Goal: Task Accomplishment & Management: Manage account settings

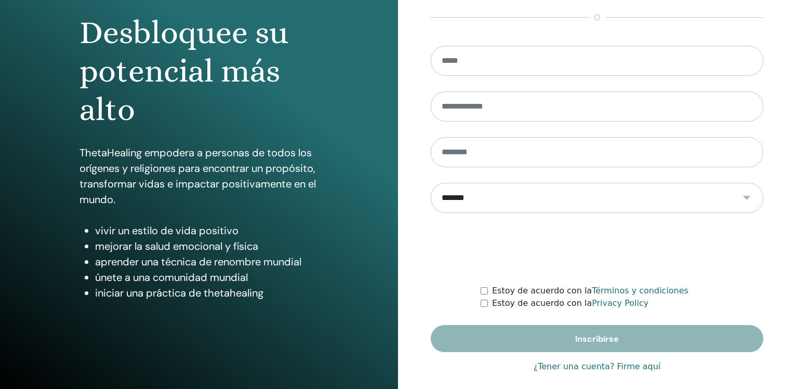
scroll to position [110, 0]
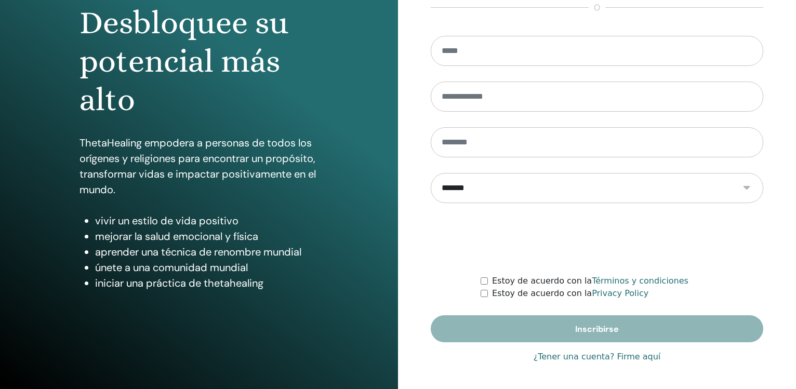
click at [596, 355] on link "¿Tener una cuenta? Firme aquí" at bounding box center [597, 357] width 127 height 12
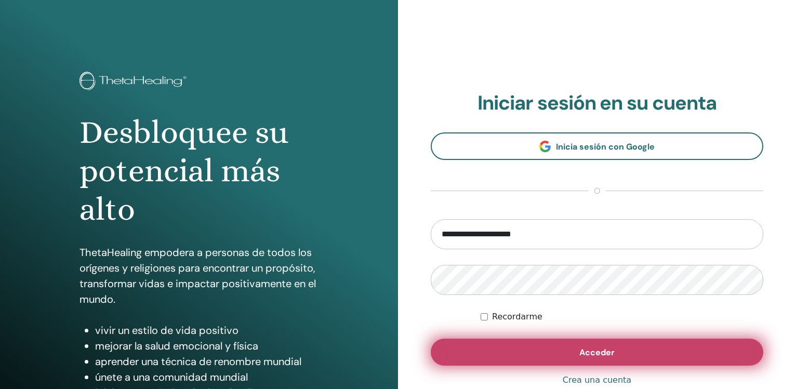
click at [595, 358] on span "Acceder" at bounding box center [597, 352] width 35 height 11
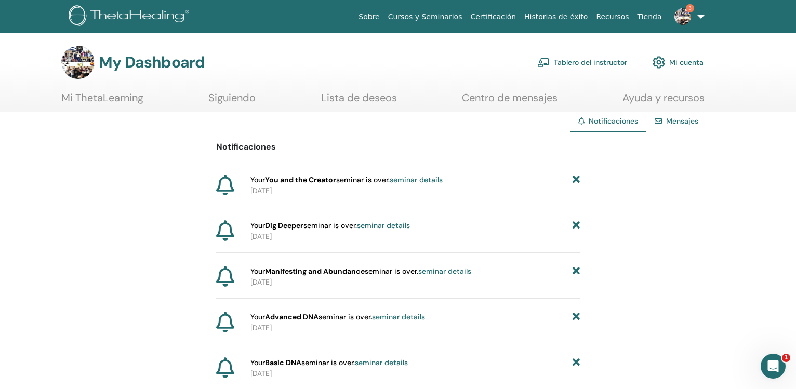
click at [598, 62] on link "Tablero del instructor" at bounding box center [582, 62] width 90 height 23
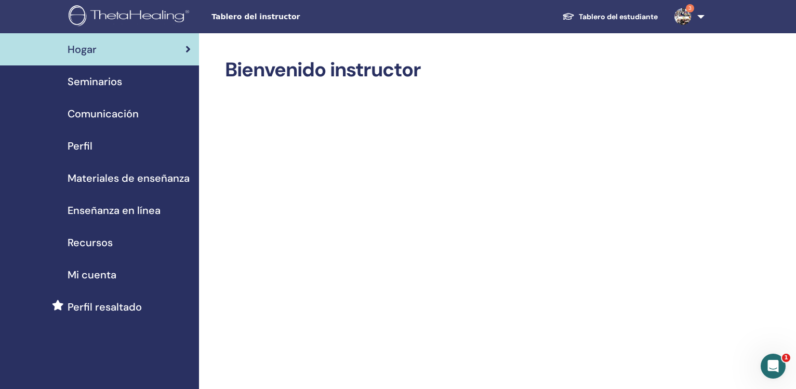
click at [117, 81] on span "Seminarios" at bounding box center [95, 82] width 55 height 16
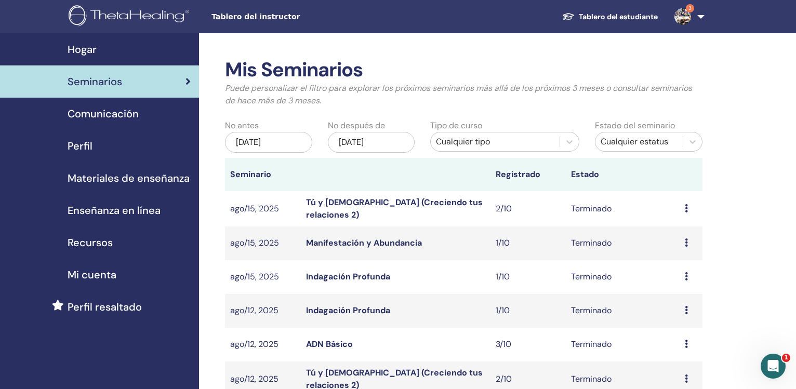
click at [373, 208] on link "Tú y Dios (Creciendo tus relaciones 2)" at bounding box center [394, 208] width 177 height 23
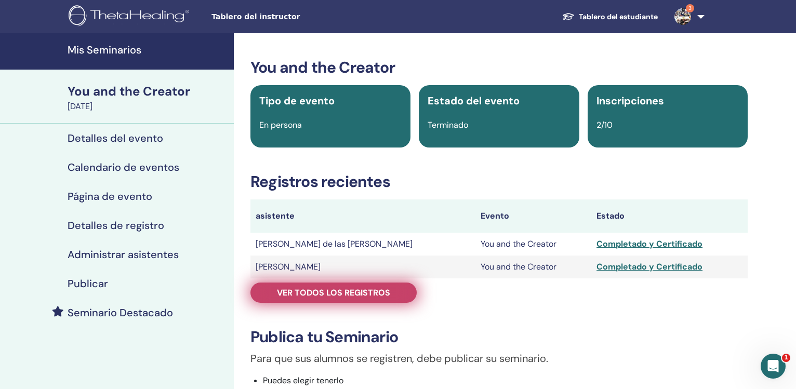
click at [364, 291] on span "Ver todos los registros" at bounding box center [333, 292] width 113 height 11
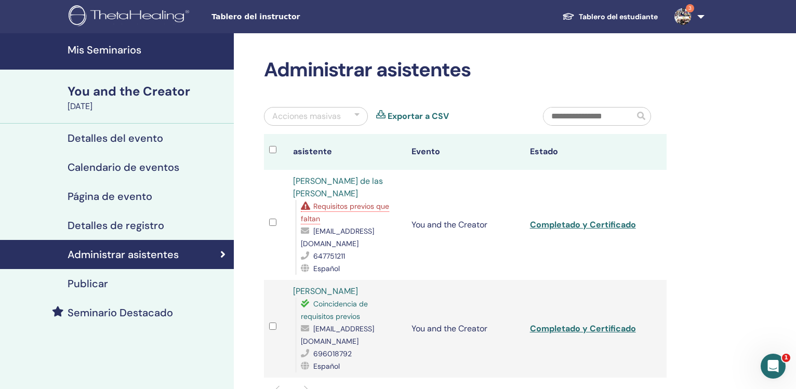
click at [407, 116] on link "Exportar a CSV" at bounding box center [418, 116] width 61 height 12
click at [306, 202] on icon at bounding box center [307, 206] width 12 height 8
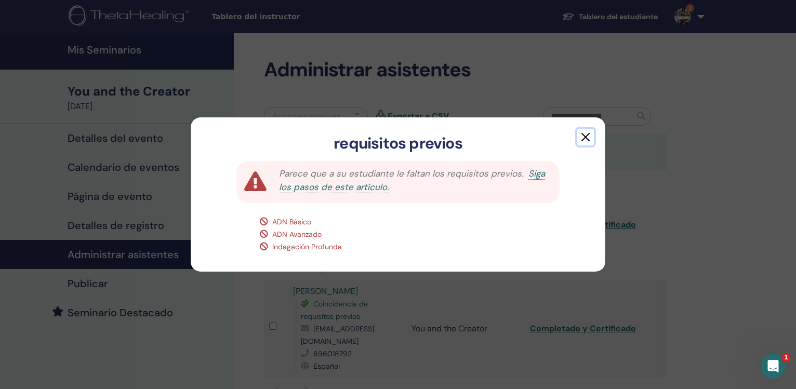
click at [586, 139] on button "button" at bounding box center [585, 137] width 17 height 17
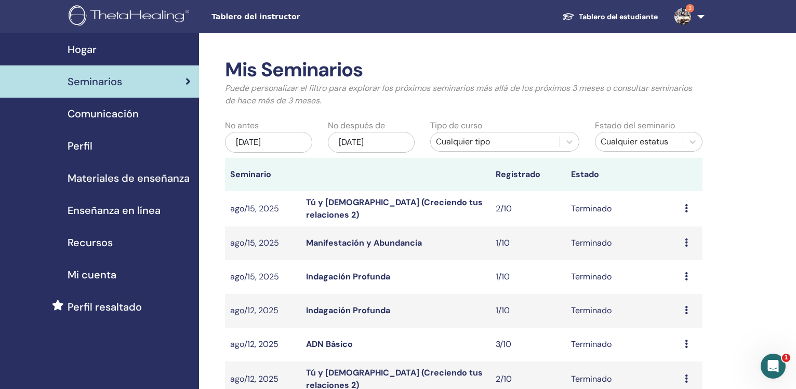
click at [359, 243] on link "Manifestación y Abundancia" at bounding box center [364, 243] width 116 height 11
click at [357, 278] on link "Indagación Profunda" at bounding box center [348, 276] width 84 height 11
click at [353, 313] on link "Indagación Profunda" at bounding box center [348, 310] width 84 height 11
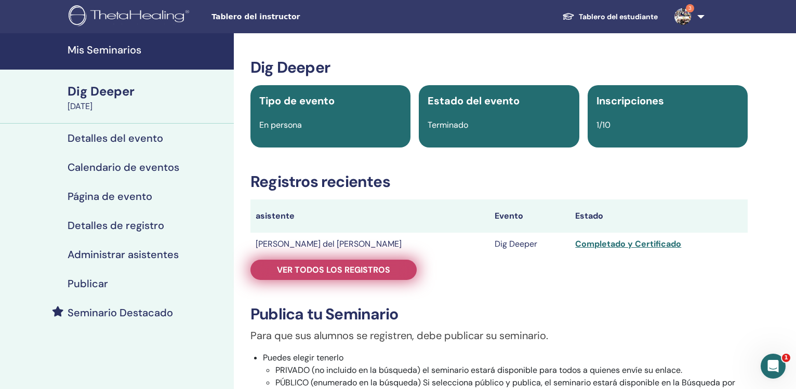
click at [325, 265] on span "Ver todos los registros" at bounding box center [333, 270] width 113 height 11
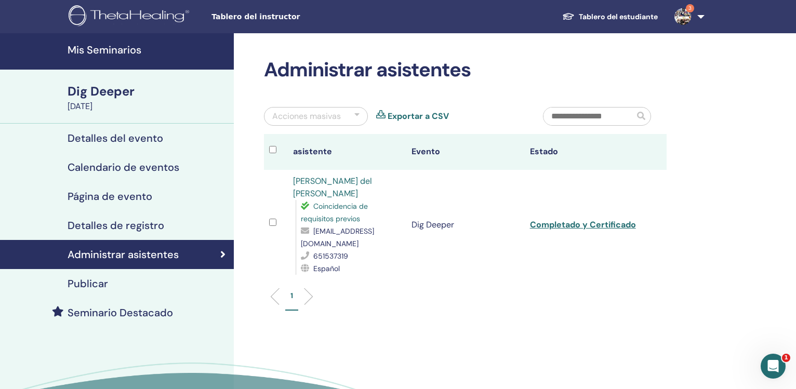
click at [397, 117] on link "Exportar a CSV" at bounding box center [418, 116] width 61 height 12
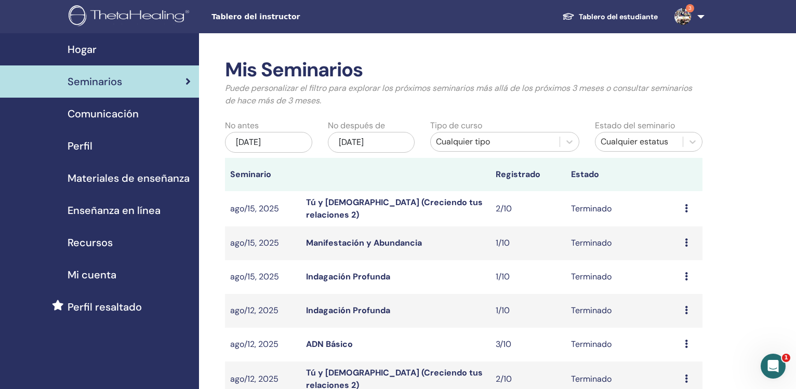
click at [317, 213] on link "Tú y [DEMOGRAPHIC_DATA] (Creciendo tus relaciones 2)" at bounding box center [394, 208] width 177 height 23
click at [337, 242] on link "Manifestación y Abundancia" at bounding box center [364, 243] width 116 height 11
click at [343, 276] on link "Indagación Profunda" at bounding box center [348, 276] width 84 height 11
click at [330, 308] on link "Indagación Profunda" at bounding box center [348, 310] width 84 height 11
click at [330, 344] on link "ADN Básico" at bounding box center [329, 344] width 47 height 11
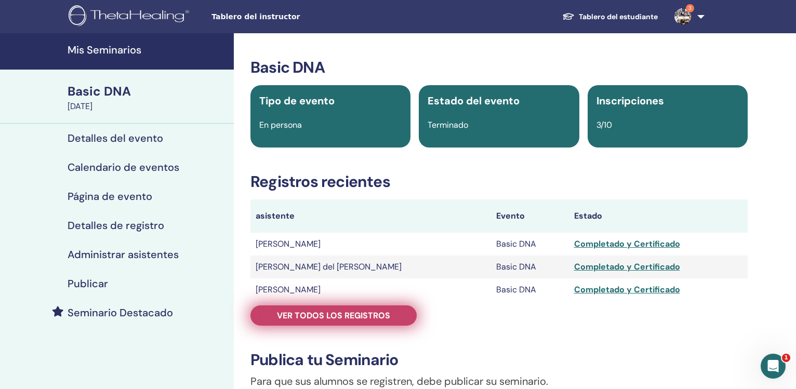
click at [326, 319] on span "Ver todos los registros" at bounding box center [333, 315] width 113 height 11
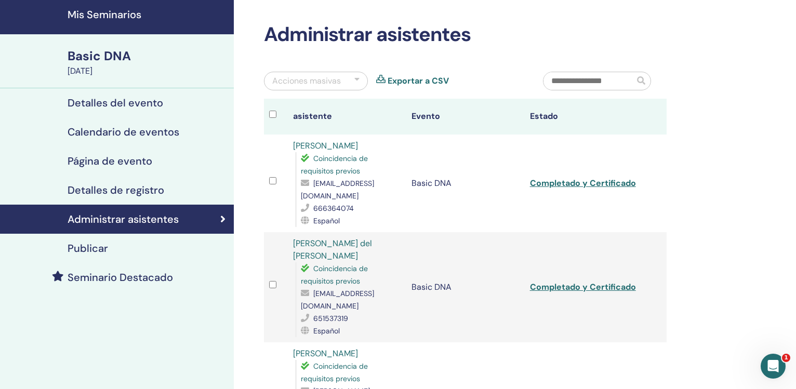
scroll to position [9, 0]
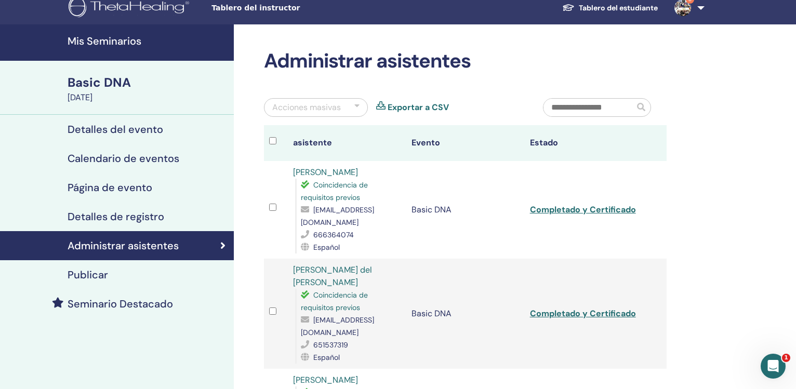
click at [430, 107] on link "Exportar a CSV" at bounding box center [418, 107] width 61 height 12
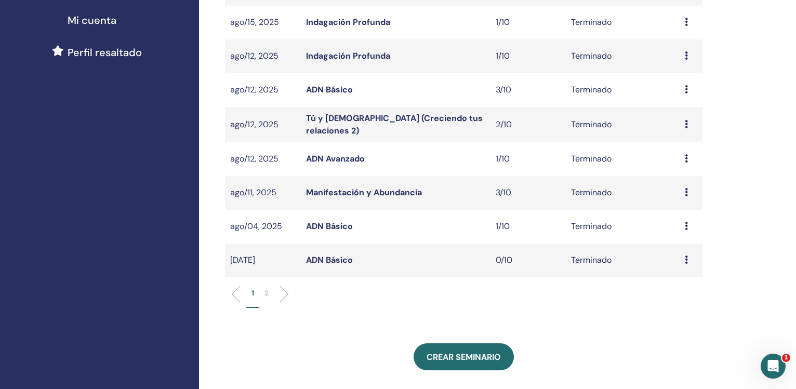
scroll to position [256, 0]
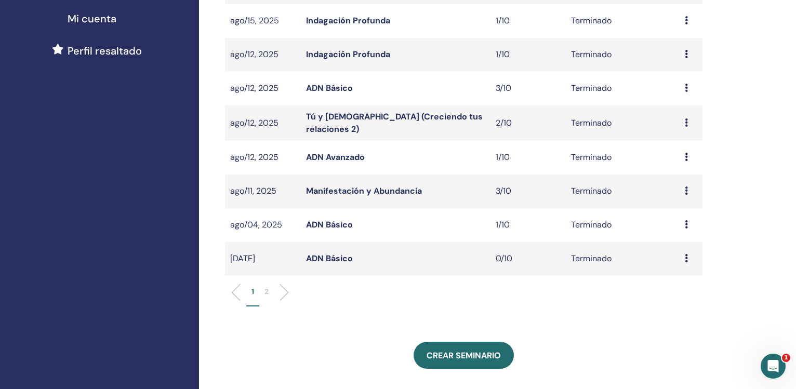
click at [361, 122] on link "Tú y Dios (Creciendo tus relaciones 2)" at bounding box center [394, 122] width 177 height 23
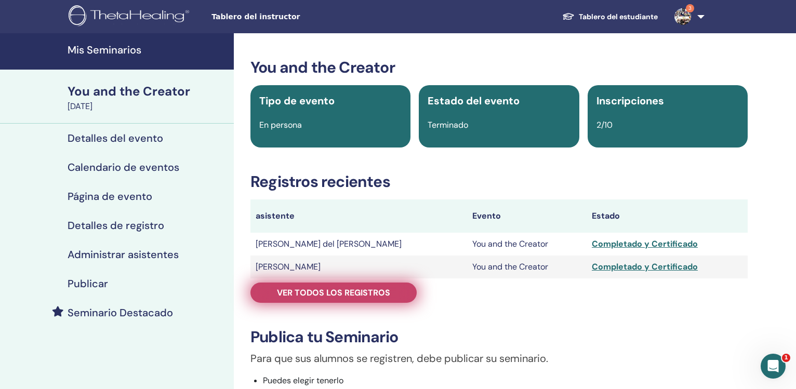
click at [368, 297] on span "Ver todos los registros" at bounding box center [333, 292] width 113 height 11
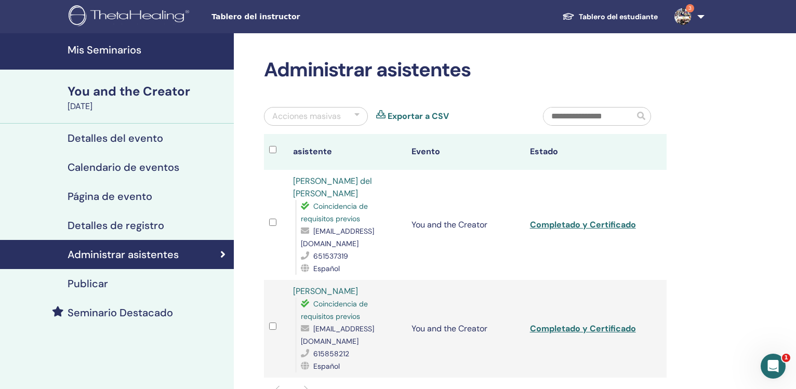
click at [419, 115] on link "Exportar a CSV" at bounding box center [418, 116] width 61 height 12
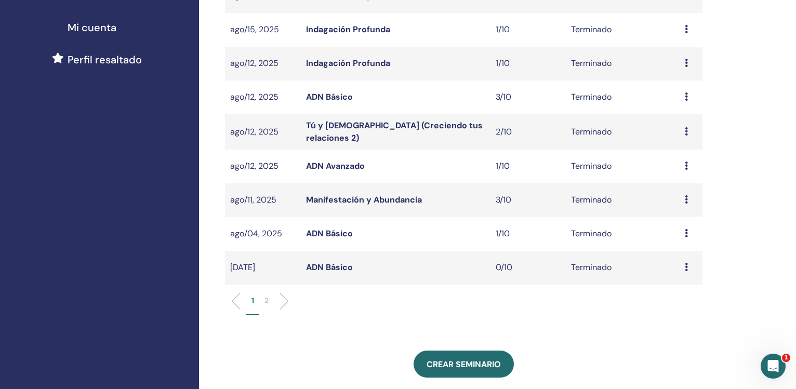
click at [346, 167] on link "ADN Avanzado" at bounding box center [335, 166] width 59 height 11
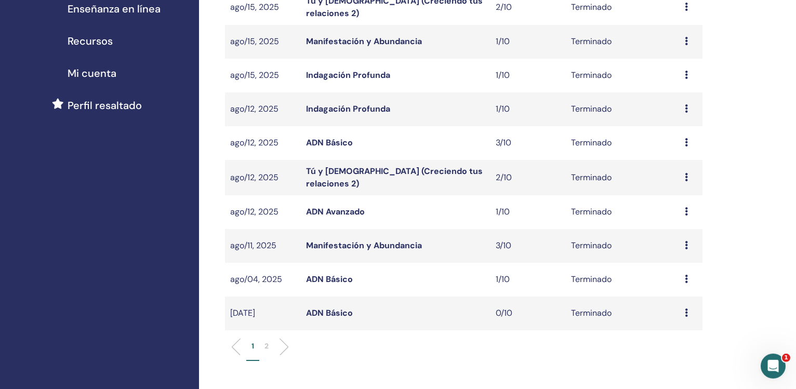
scroll to position [203, 0]
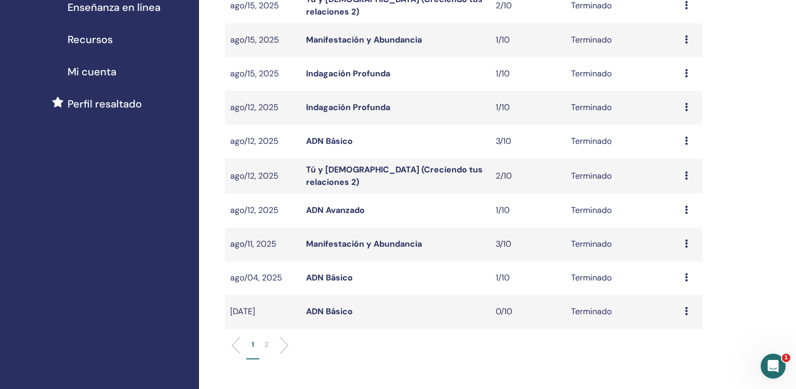
click at [327, 275] on link "ADN Básico" at bounding box center [329, 277] width 47 height 11
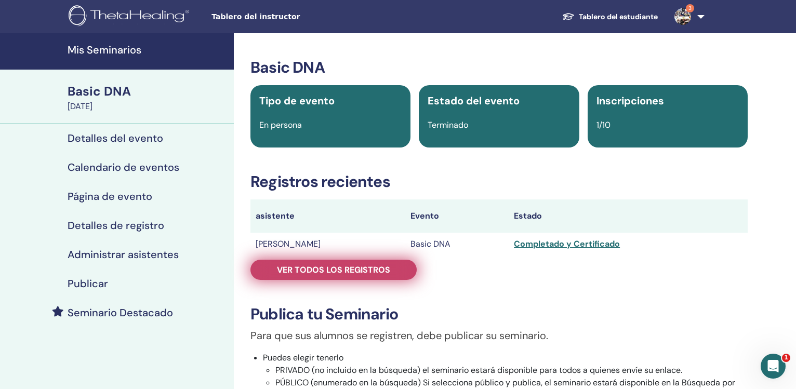
click at [370, 271] on span "Ver todos los registros" at bounding box center [333, 270] width 113 height 11
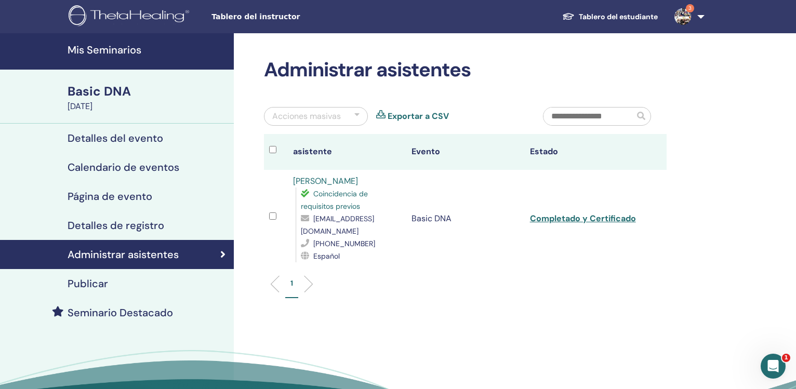
click at [429, 121] on link "Exportar a CSV" at bounding box center [418, 116] width 61 height 12
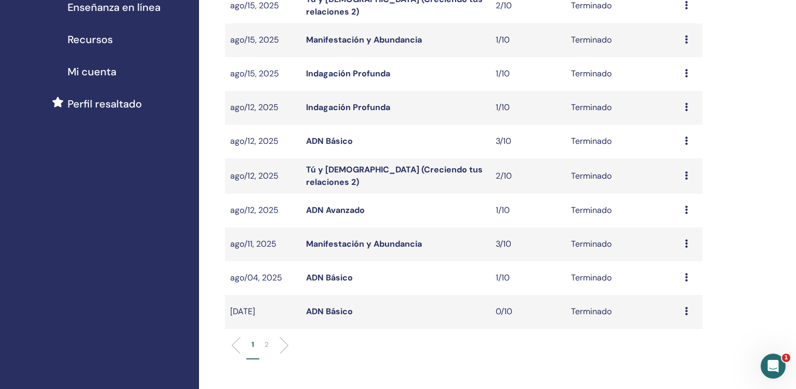
click at [281, 344] on li at bounding box center [280, 346] width 18 height 18
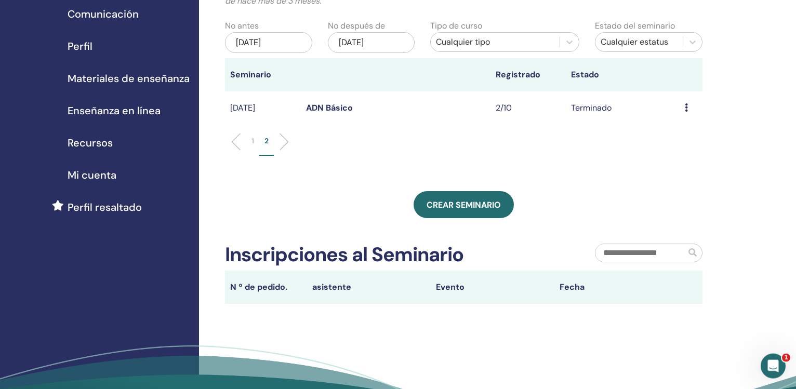
scroll to position [97, 0]
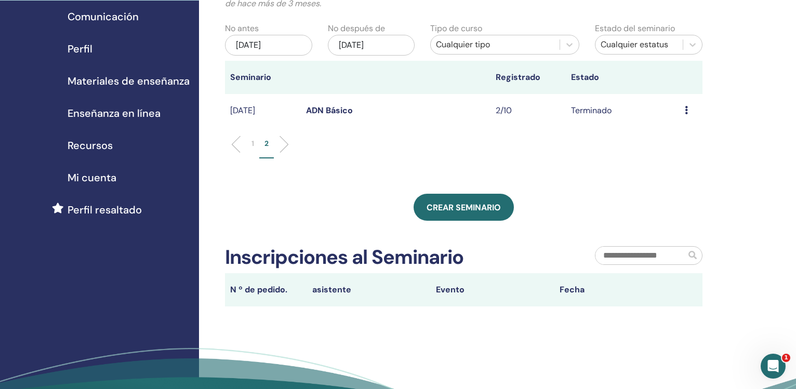
click at [332, 110] on link "ADN Básico" at bounding box center [329, 110] width 47 height 11
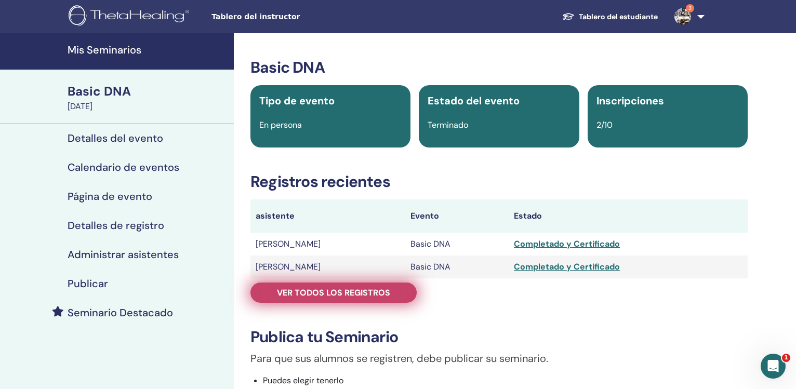
click at [312, 289] on span "Ver todos los registros" at bounding box center [333, 292] width 113 height 11
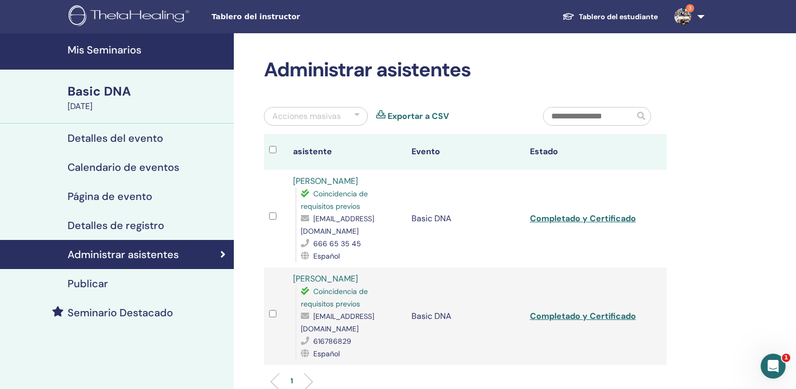
click at [415, 116] on link "Exportar a CSV" at bounding box center [418, 116] width 61 height 12
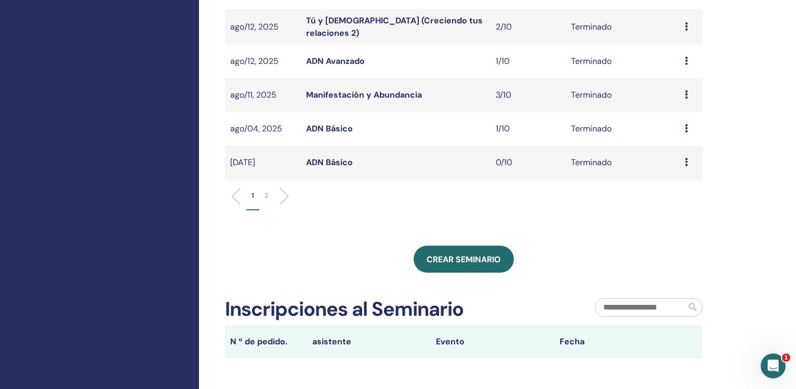
scroll to position [334, 0]
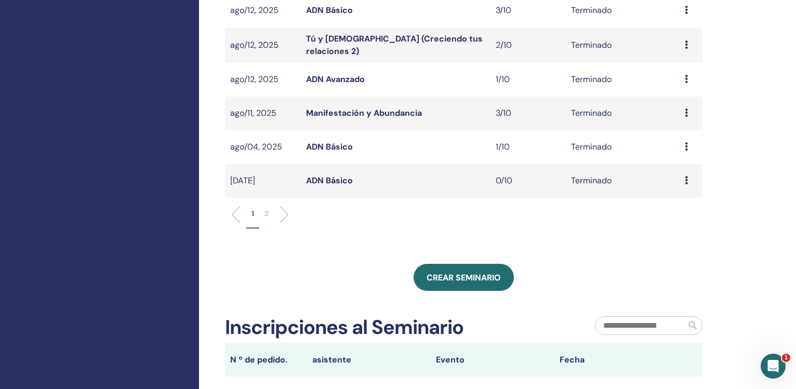
click at [283, 212] on li at bounding box center [280, 215] width 18 height 18
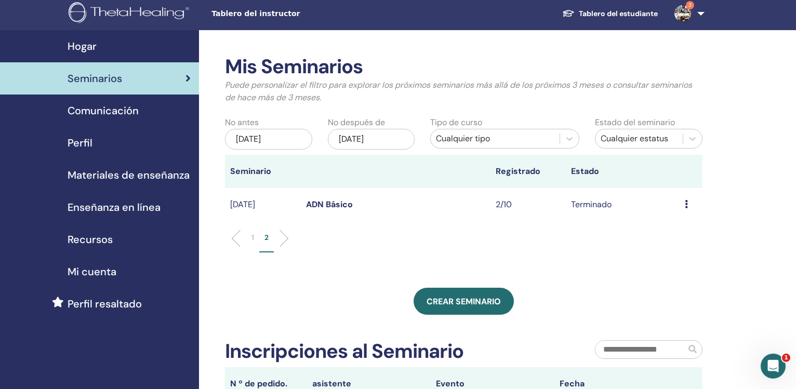
scroll to position [1, 0]
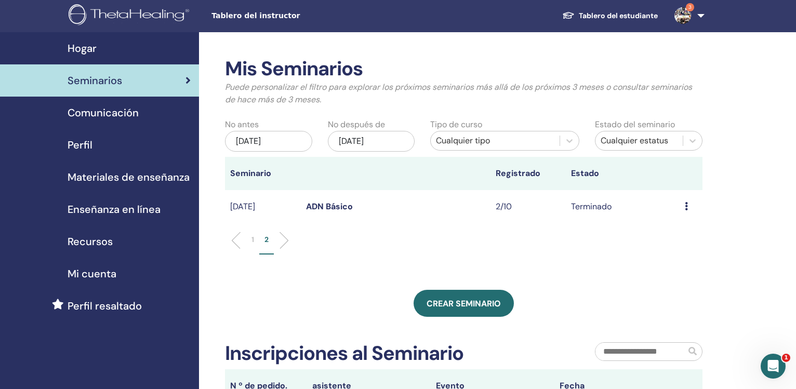
click at [257, 137] on div "may/30, 2025" at bounding box center [268, 141] width 87 height 21
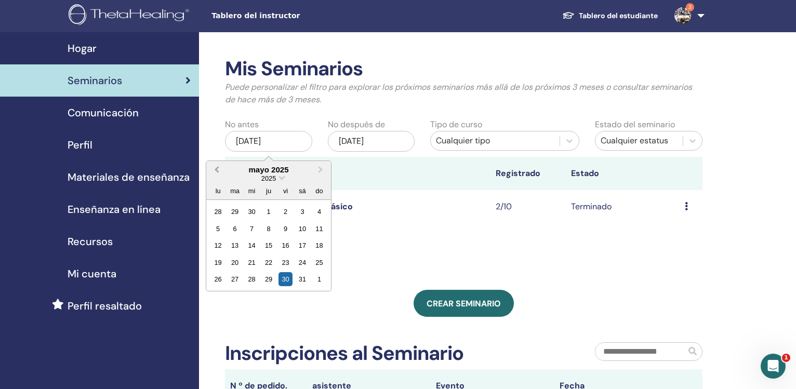
click at [214, 170] on button "Previous Month" at bounding box center [215, 170] width 17 height 17
click at [250, 209] on div "1" at bounding box center [252, 212] width 14 height 14
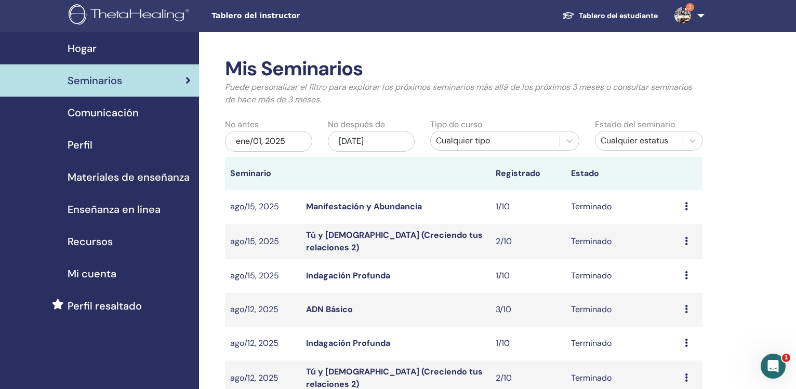
click at [351, 140] on div "nov/30, 2025" at bounding box center [371, 141] width 87 height 21
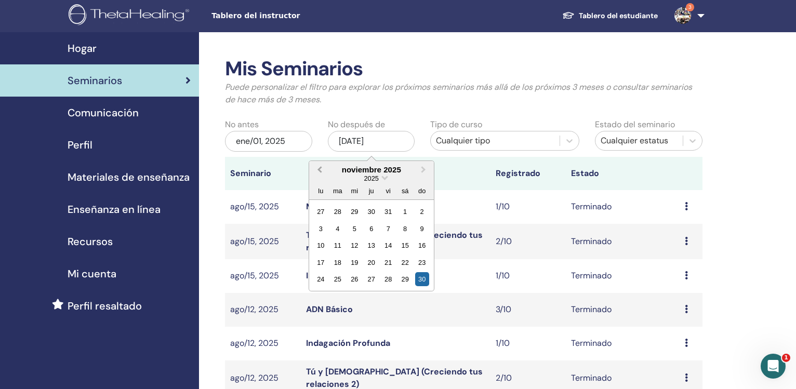
click at [318, 169] on button "Previous Month" at bounding box center [318, 170] width 17 height 17
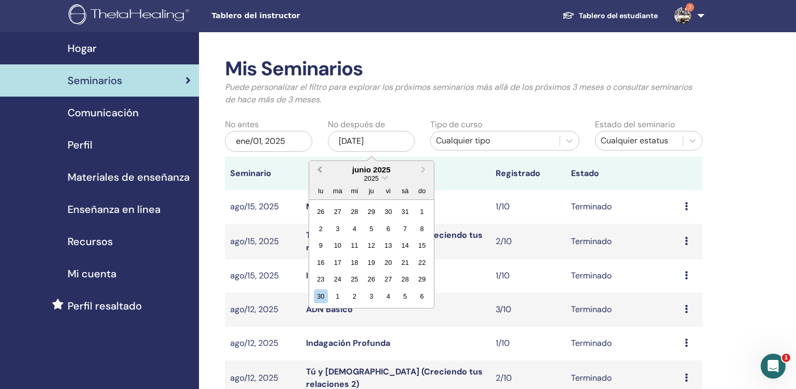
click at [318, 169] on button "Previous Month" at bounding box center [318, 170] width 17 height 17
click at [425, 169] on button "Next Month" at bounding box center [424, 170] width 17 height 17
click at [322, 297] on div "30" at bounding box center [321, 296] width 14 height 14
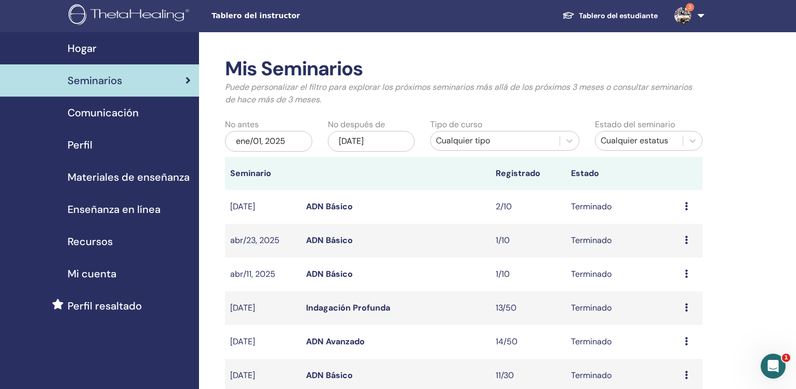
click at [334, 241] on link "ADN Básico" at bounding box center [329, 240] width 47 height 11
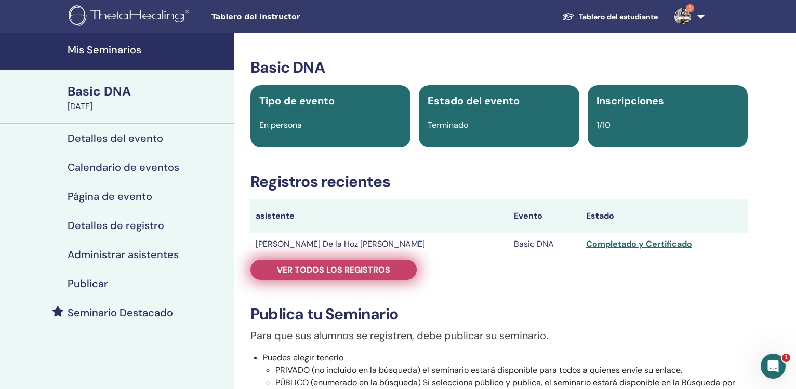
click at [367, 272] on span "Ver todos los registros" at bounding box center [333, 270] width 113 height 11
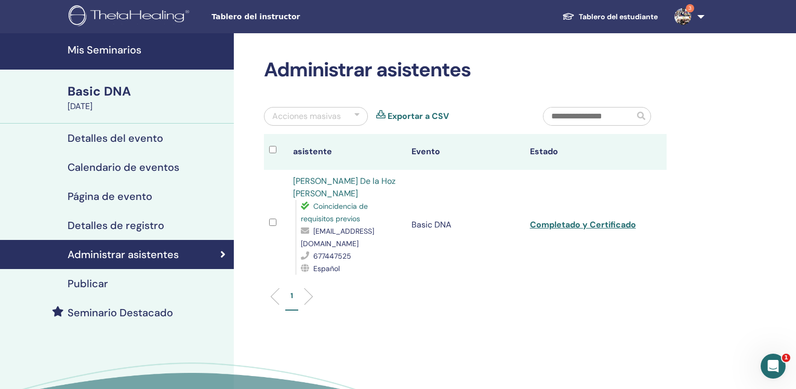
click at [428, 115] on link "Exportar a CSV" at bounding box center [418, 116] width 61 height 12
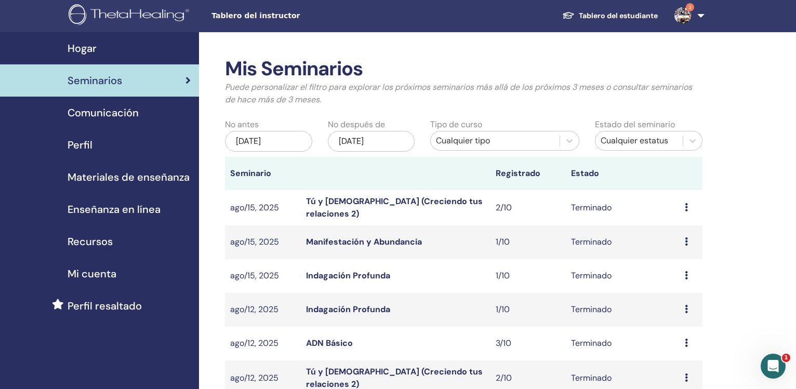
click at [278, 140] on div "may/30, 2025" at bounding box center [268, 141] width 87 height 21
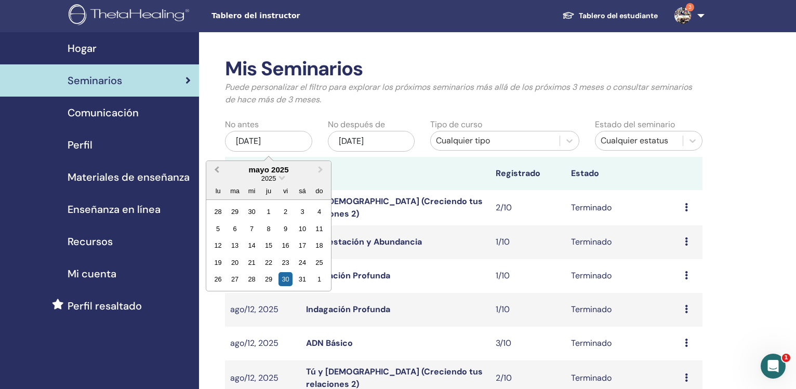
click at [217, 169] on span "Previous Month" at bounding box center [217, 169] width 0 height 11
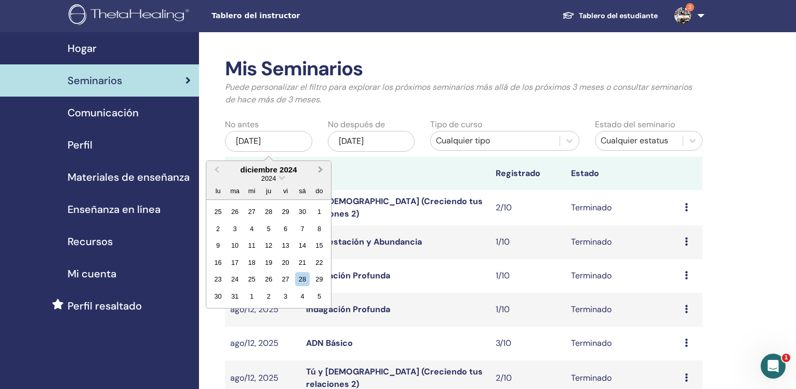
click at [315, 172] on button "Next Month" at bounding box center [321, 170] width 17 height 17
click at [255, 211] on div "1" at bounding box center [252, 212] width 14 height 14
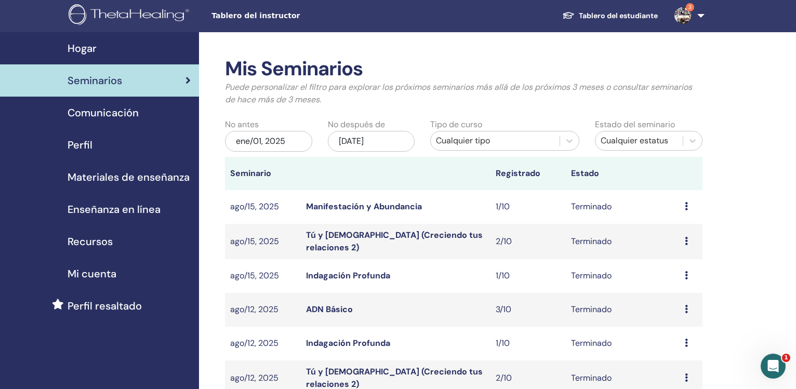
click at [358, 140] on div "nov/30, 2025" at bounding box center [371, 141] width 87 height 21
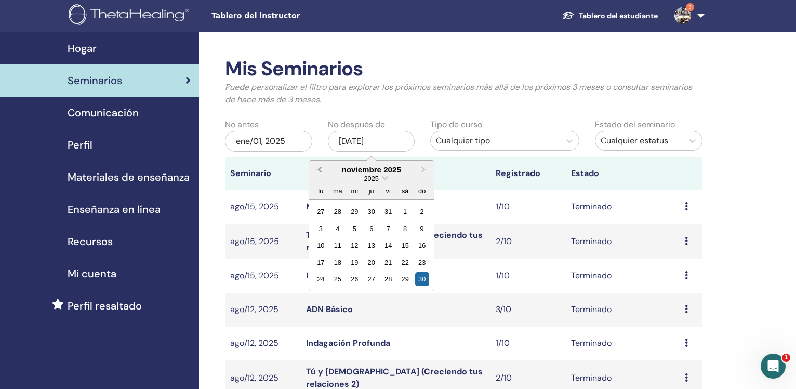
click at [320, 170] on span "Previous Month" at bounding box center [320, 169] width 0 height 11
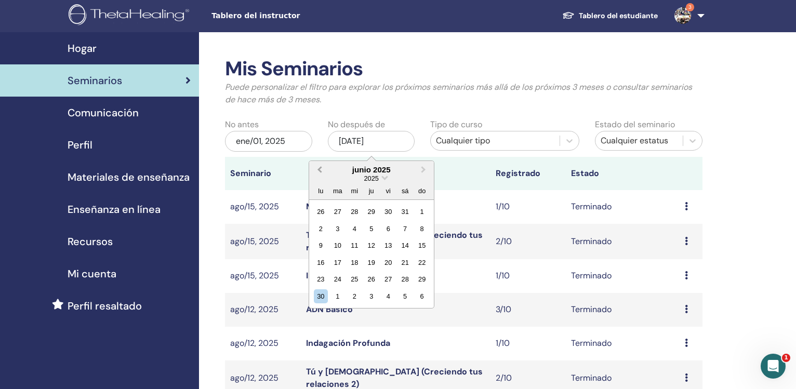
click at [320, 170] on span "Previous Month" at bounding box center [320, 169] width 0 height 11
click at [402, 279] on div "31" at bounding box center [405, 279] width 14 height 14
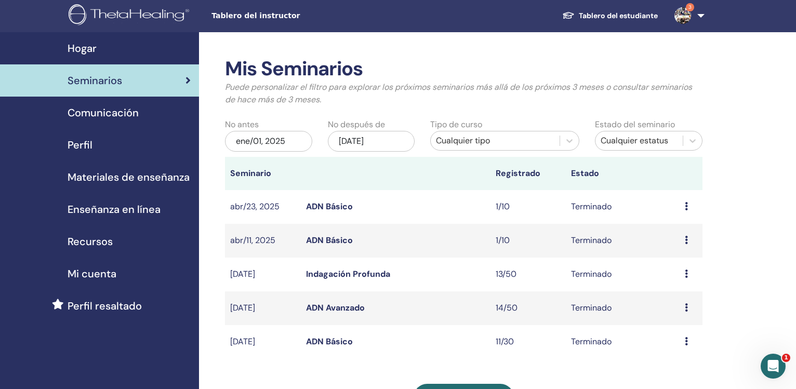
click at [336, 240] on link "ADN Básico" at bounding box center [329, 240] width 47 height 11
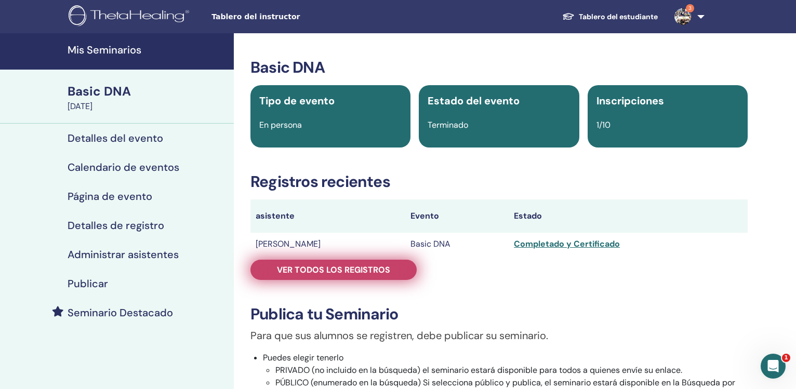
click at [347, 268] on span "Ver todos los registros" at bounding box center [333, 270] width 113 height 11
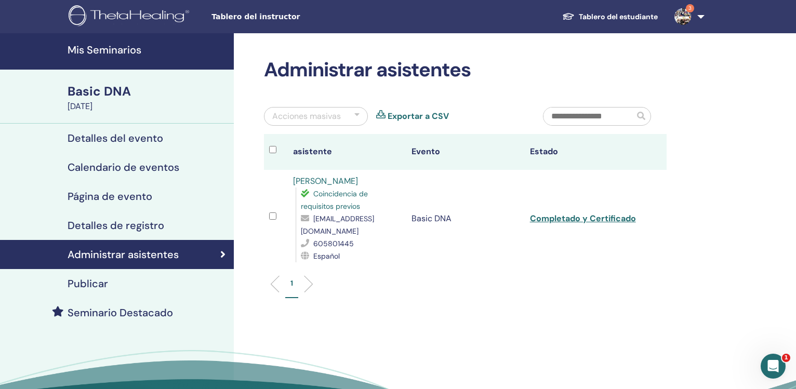
click at [401, 118] on link "Exportar a CSV" at bounding box center [418, 116] width 61 height 12
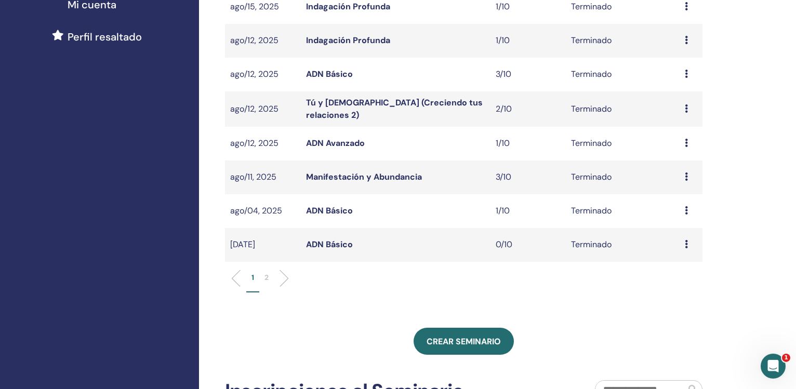
scroll to position [275, 0]
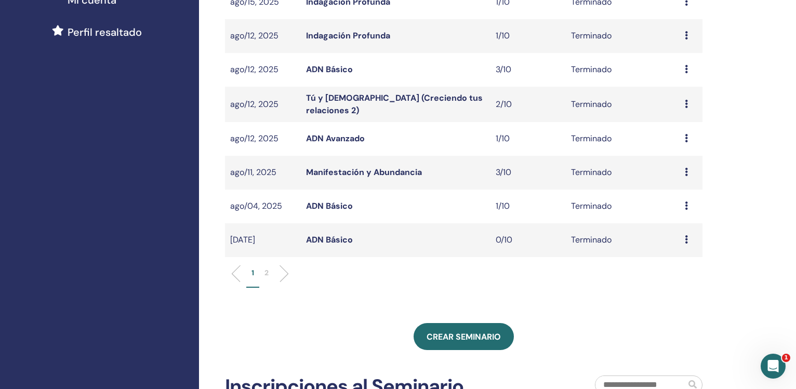
click at [284, 272] on li at bounding box center [280, 274] width 18 height 18
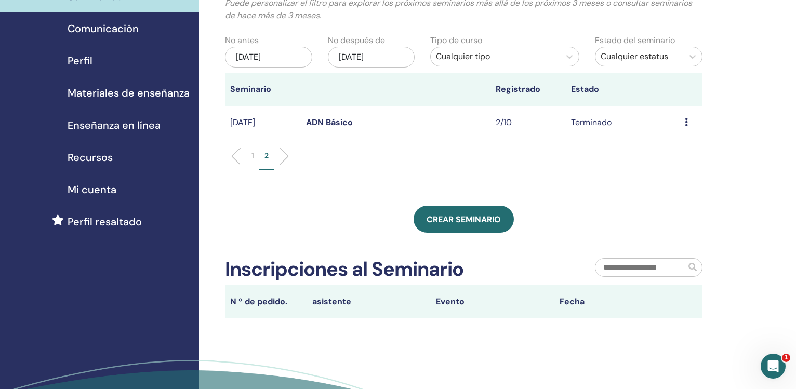
scroll to position [81, 0]
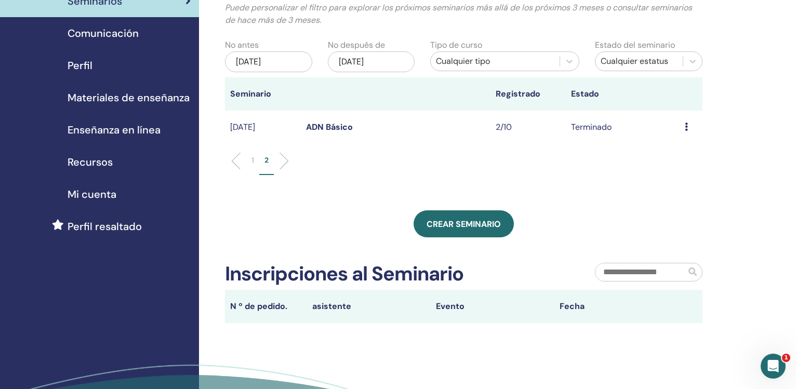
click at [324, 127] on link "ADN Básico" at bounding box center [329, 127] width 47 height 11
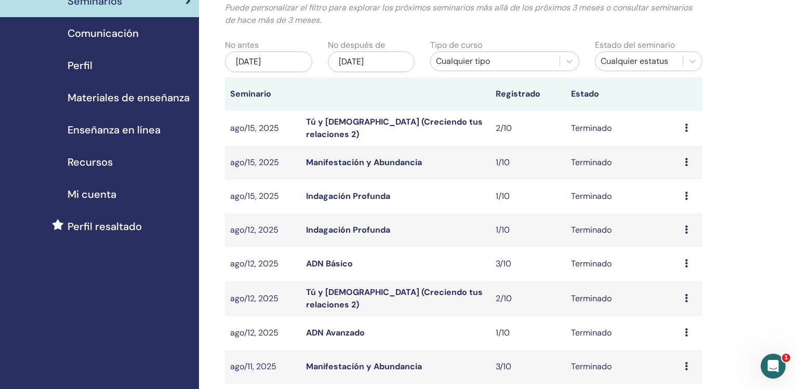
click at [278, 61] on div "may/30, 2025" at bounding box center [268, 61] width 87 height 21
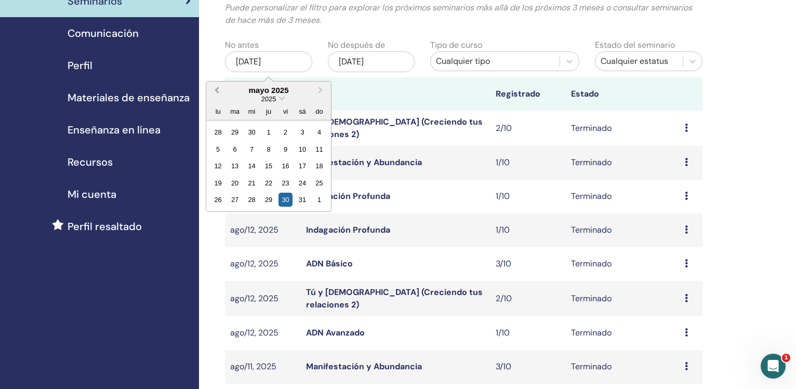
click at [215, 94] on button "Previous Month" at bounding box center [215, 91] width 17 height 17
click at [250, 134] on div "1" at bounding box center [252, 132] width 14 height 14
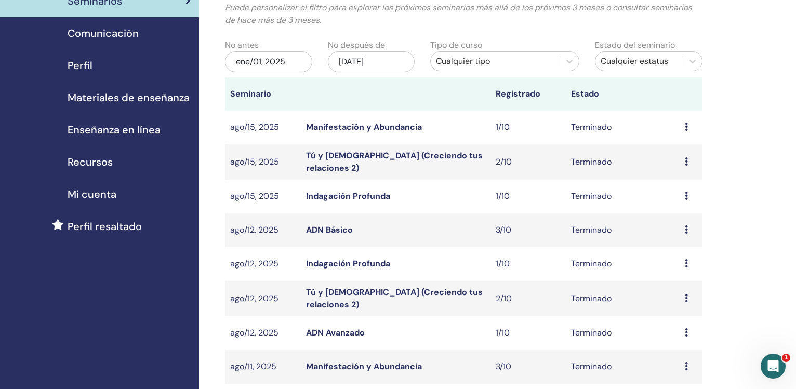
click at [368, 61] on div "nov/30, 2025" at bounding box center [371, 61] width 87 height 21
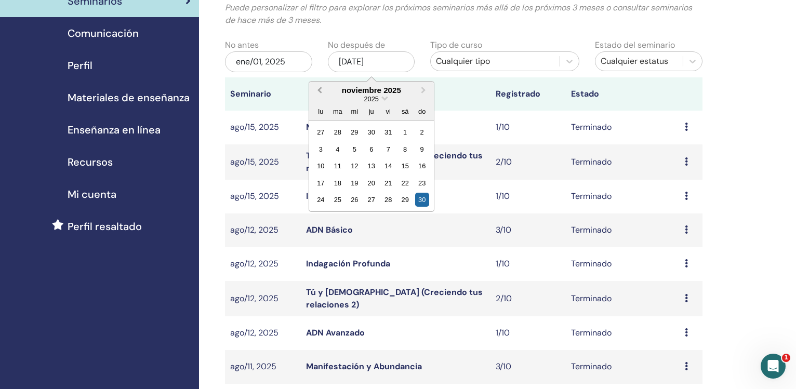
click at [320, 90] on span "Previous Month" at bounding box center [320, 90] width 0 height 11
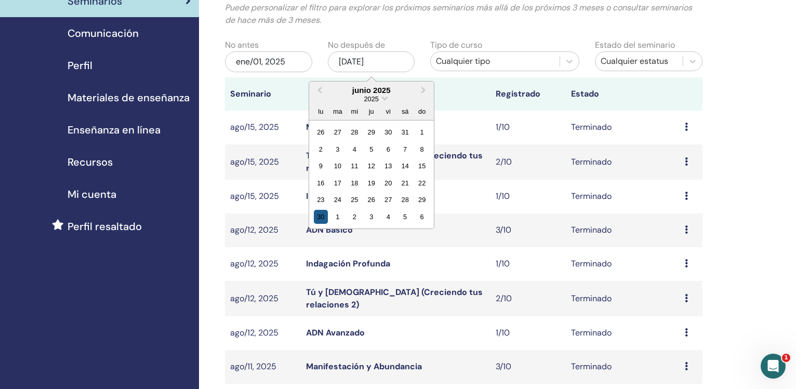
click at [321, 217] on div "30" at bounding box center [321, 217] width 14 height 14
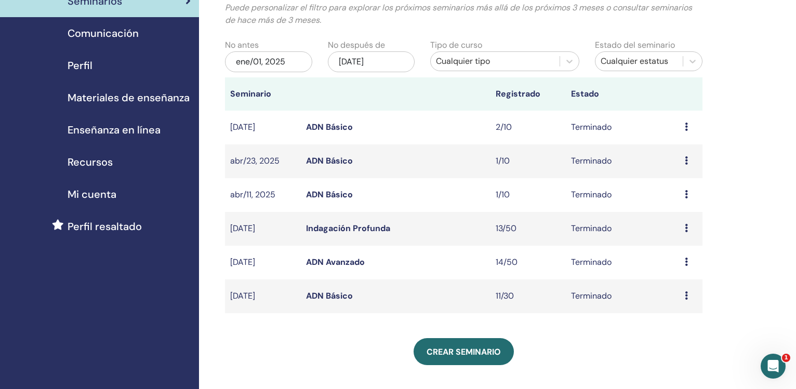
click at [336, 195] on link "ADN Básico" at bounding box center [329, 194] width 47 height 11
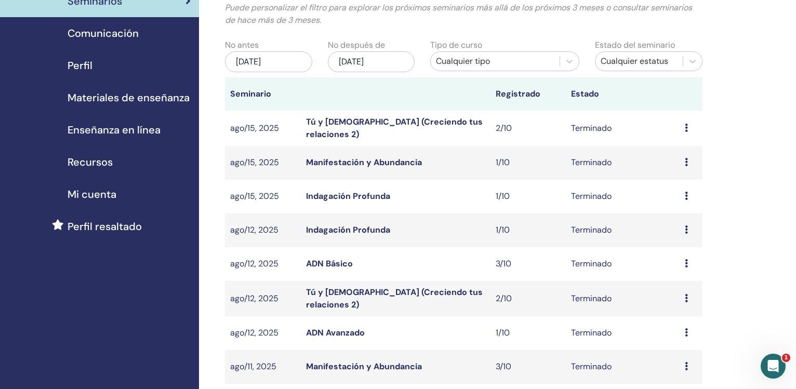
click at [231, 61] on div "[DATE]" at bounding box center [268, 61] width 87 height 21
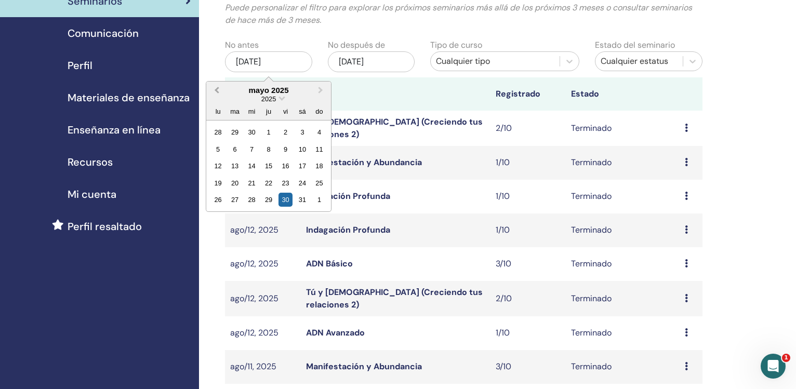
click at [220, 92] on button "Previous Month" at bounding box center [215, 91] width 17 height 17
click at [251, 133] on div "1" at bounding box center [252, 132] width 14 height 14
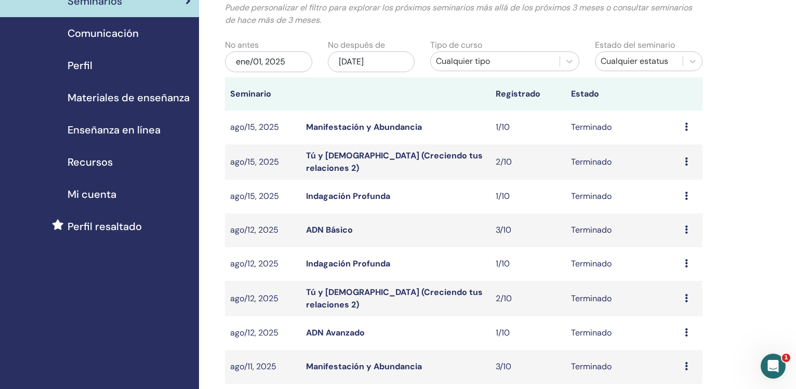
click at [378, 63] on div "nov/30, 2025" at bounding box center [371, 61] width 87 height 21
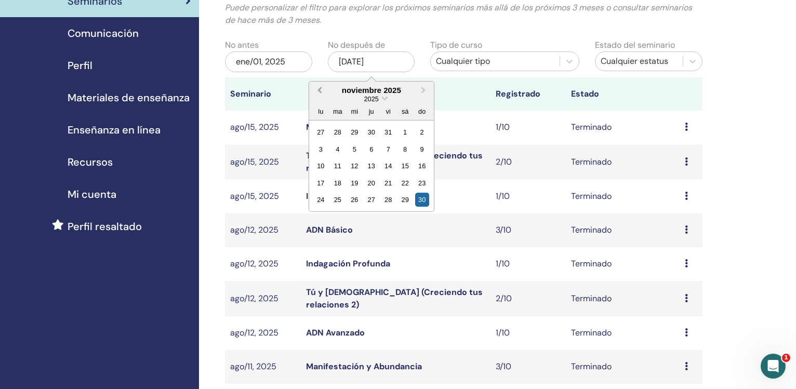
click at [320, 93] on span "Previous Month" at bounding box center [320, 90] width 0 height 11
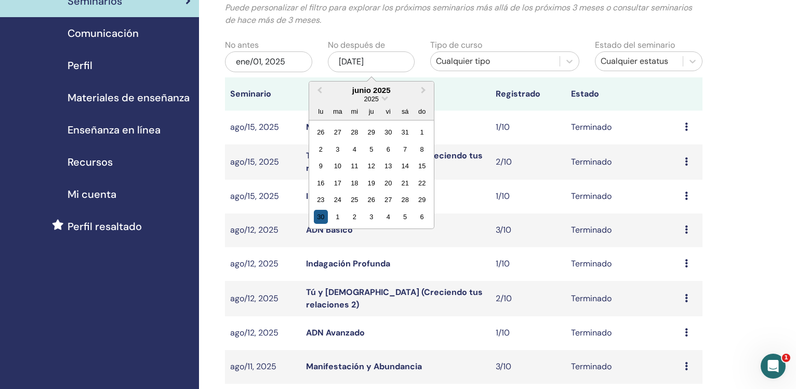
click at [321, 218] on div "30" at bounding box center [321, 217] width 14 height 14
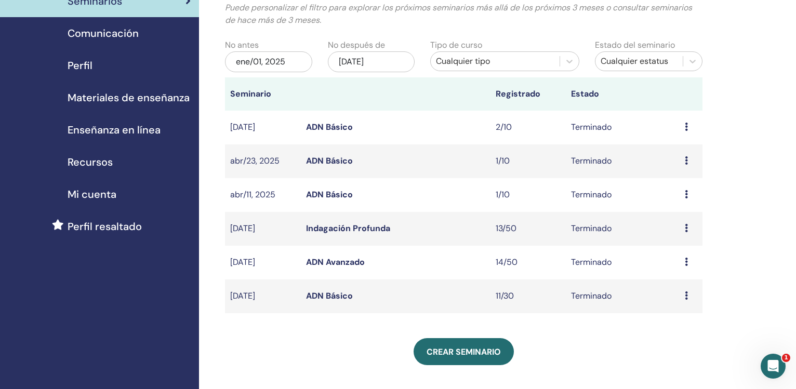
click at [325, 196] on link "ADN Básico" at bounding box center [329, 194] width 47 height 11
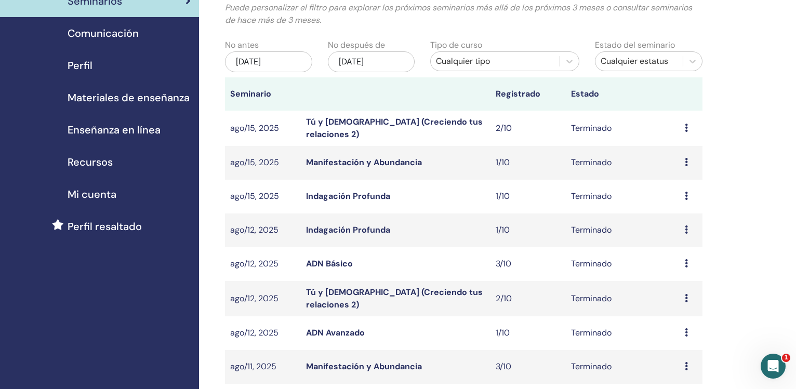
click at [242, 65] on div "[DATE]" at bounding box center [268, 61] width 87 height 21
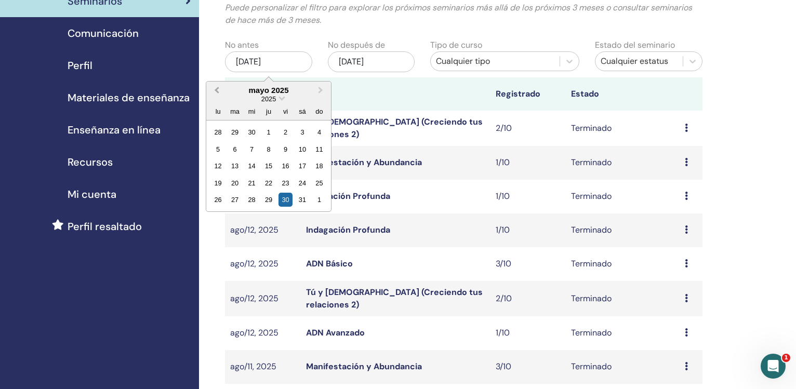
click at [212, 95] on button "Previous Month" at bounding box center [215, 91] width 17 height 17
click at [213, 94] on button "Previous Month" at bounding box center [215, 91] width 17 height 17
click at [212, 94] on button "Previous Month" at bounding box center [215, 91] width 17 height 17
click at [252, 134] on div "1" at bounding box center [252, 132] width 14 height 14
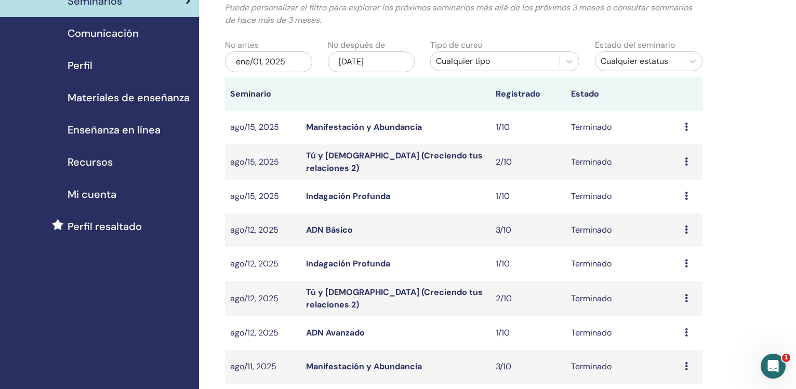
click at [386, 61] on div "[DATE]" at bounding box center [371, 61] width 87 height 21
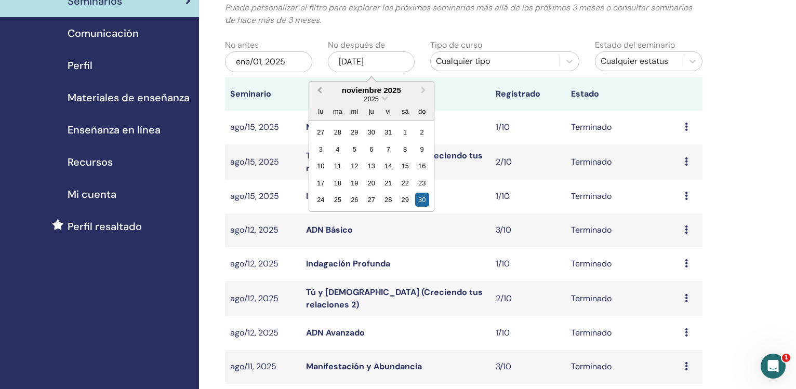
click at [320, 93] on span "Previous Month" at bounding box center [320, 90] width 0 height 11
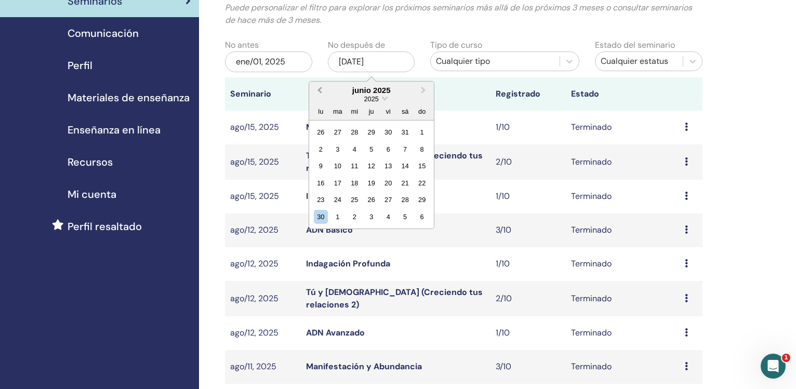
click at [320, 93] on span "Previous Month" at bounding box center [320, 90] width 0 height 11
click at [424, 89] on span "Next Month" at bounding box center [424, 90] width 0 height 11
click at [406, 201] on div "31" at bounding box center [405, 200] width 14 height 14
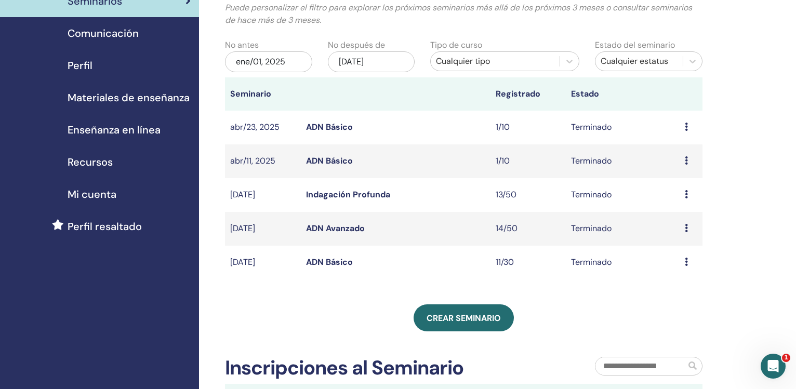
click at [318, 125] on link "ADN Básico" at bounding box center [329, 127] width 47 height 11
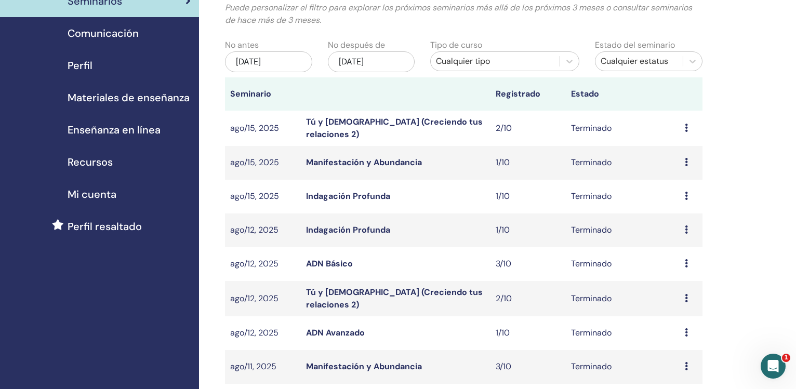
click at [239, 64] on div "[DATE]" at bounding box center [268, 61] width 87 height 21
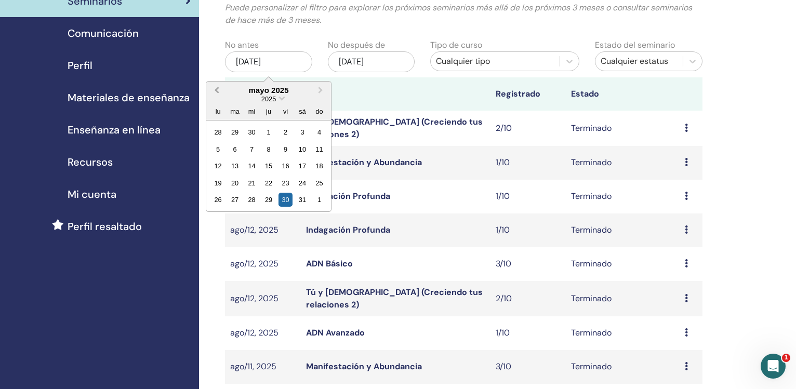
click at [217, 92] on span "Previous Month" at bounding box center [217, 90] width 0 height 11
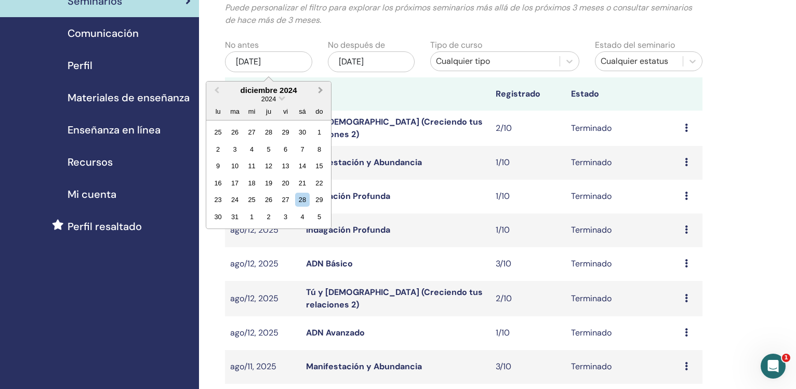
click at [321, 90] on span "Next Month" at bounding box center [321, 90] width 0 height 11
click at [250, 132] on div "1" at bounding box center [252, 132] width 14 height 14
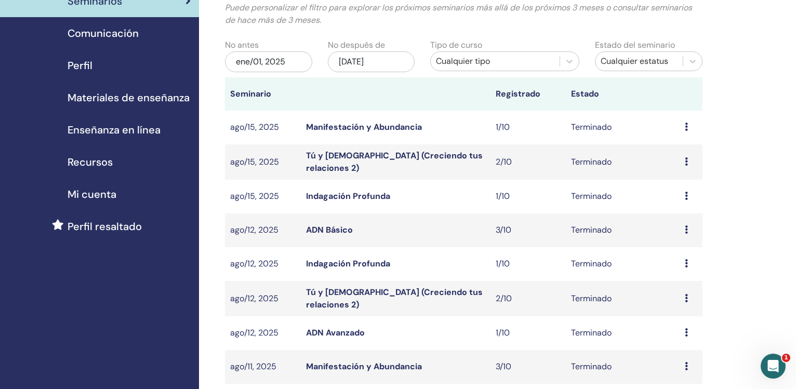
click at [351, 71] on div "nov/30, 2025" at bounding box center [371, 61] width 87 height 21
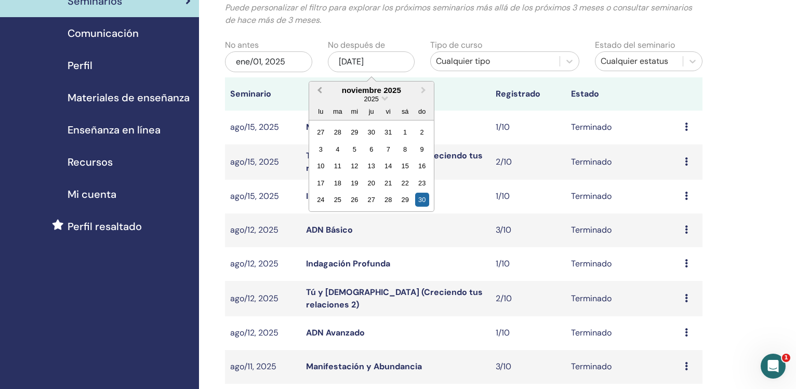
click at [321, 94] on button "Previous Month" at bounding box center [318, 91] width 17 height 17
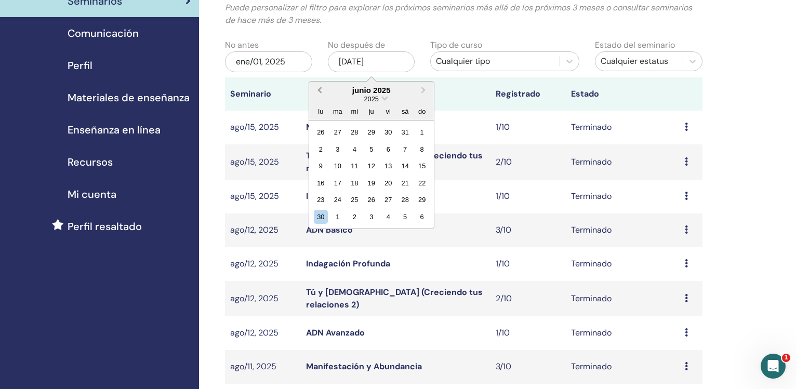
click at [321, 94] on button "Previous Month" at bounding box center [318, 91] width 17 height 17
click at [428, 91] on button "Next Month" at bounding box center [424, 91] width 17 height 17
click at [406, 201] on div "31" at bounding box center [405, 200] width 14 height 14
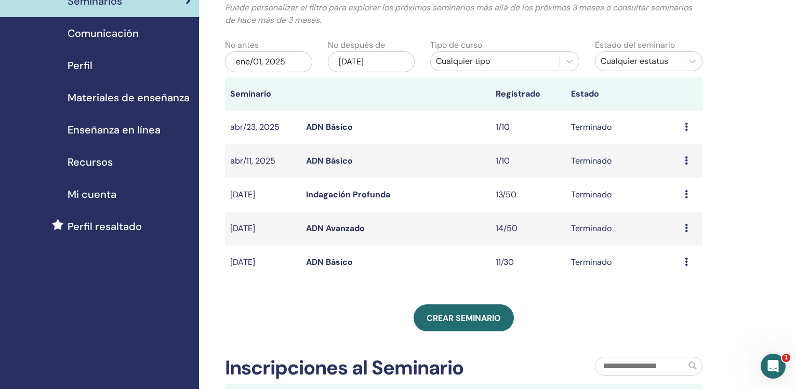
click at [370, 196] on link "Indagación Profunda" at bounding box center [348, 194] width 84 height 11
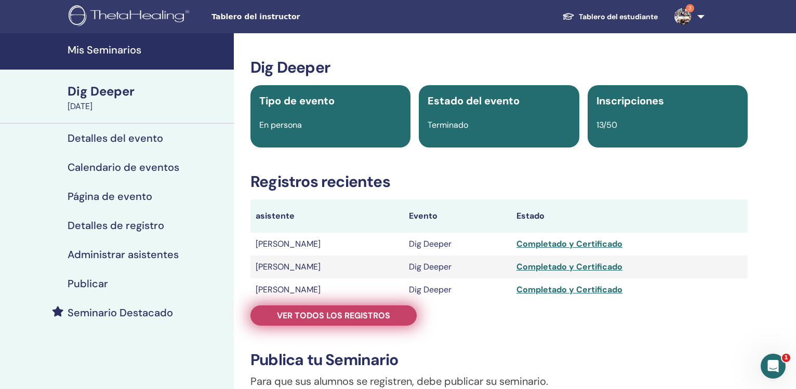
click at [357, 310] on link "Ver todos los registros" at bounding box center [334, 316] width 166 height 20
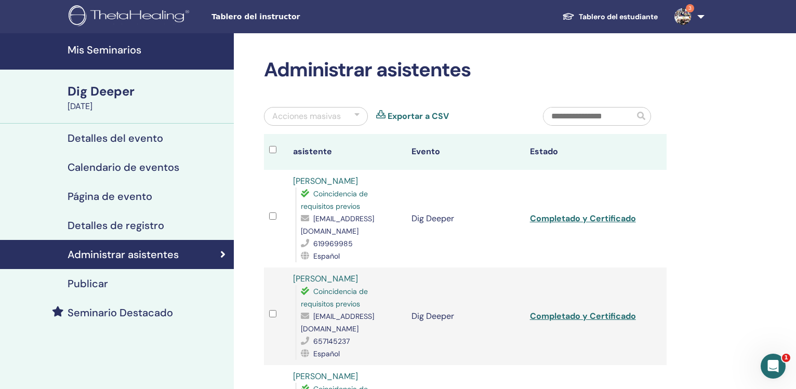
click at [409, 115] on link "Exportar a CSV" at bounding box center [418, 116] width 61 height 12
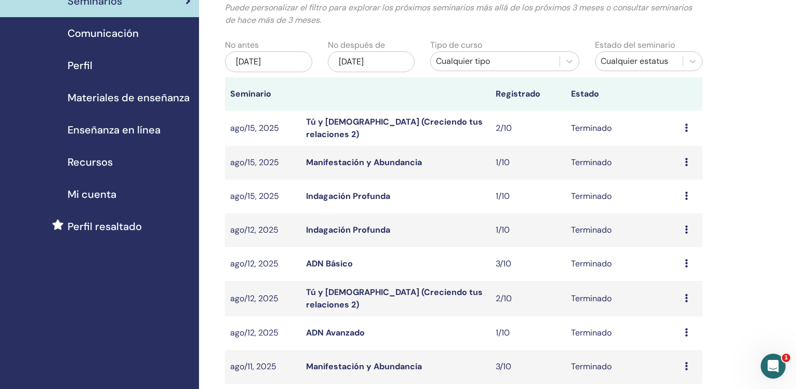
click at [257, 56] on div "may/30, 2025" at bounding box center [268, 61] width 87 height 21
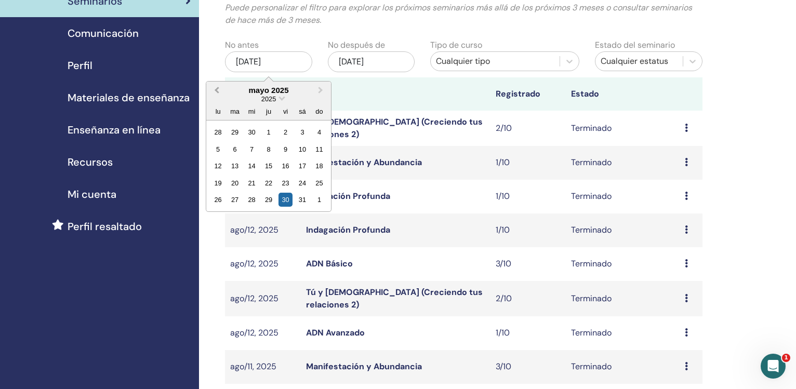
click at [216, 89] on button "Previous Month" at bounding box center [215, 91] width 17 height 17
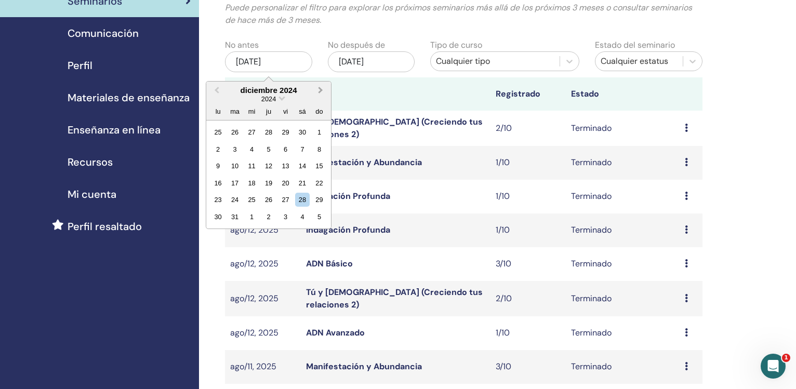
click at [321, 89] on span "Next Month" at bounding box center [321, 90] width 0 height 11
click at [484, 97] on th at bounding box center [396, 93] width 190 height 33
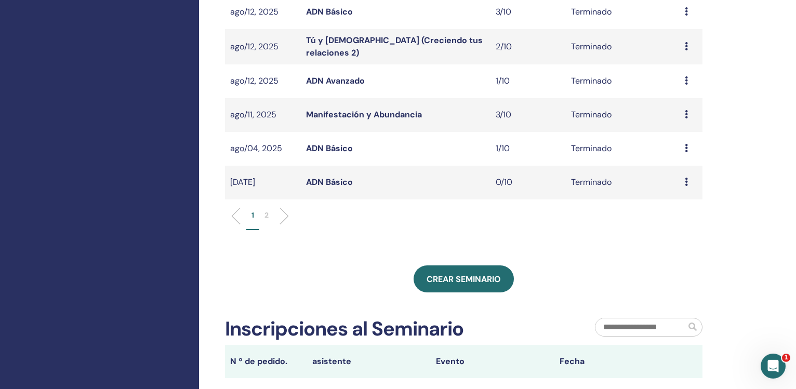
scroll to position [324, 0]
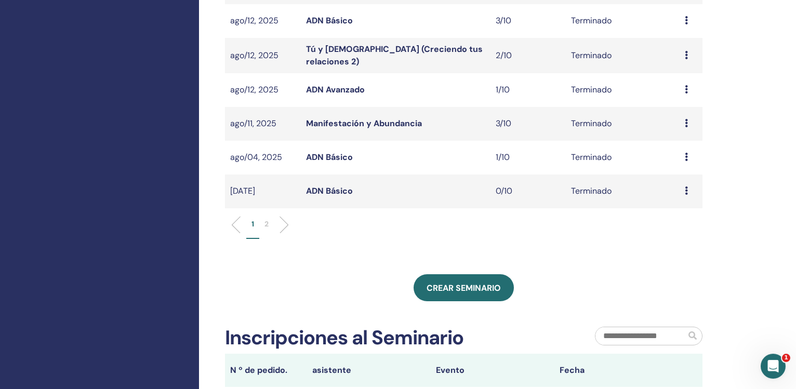
click at [265, 221] on p "2" at bounding box center [267, 224] width 4 height 11
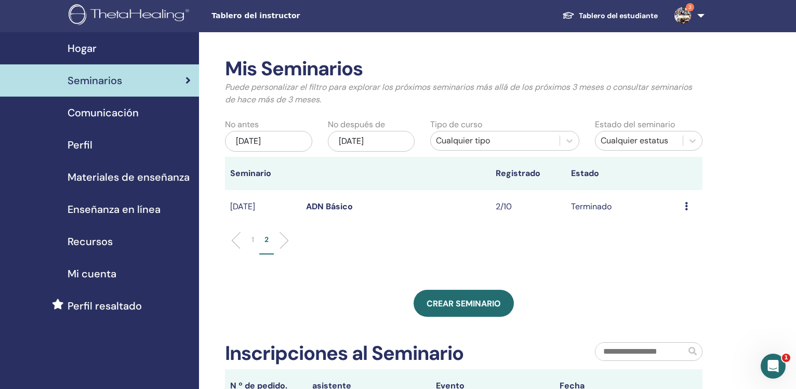
scroll to position [0, 0]
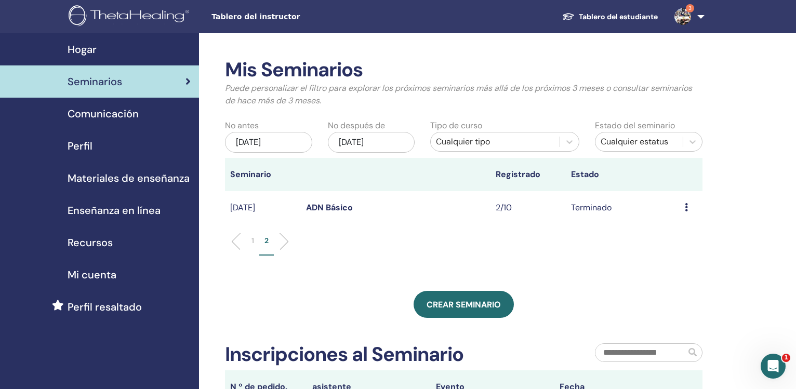
click at [240, 146] on div "may/30, 2025" at bounding box center [268, 142] width 87 height 21
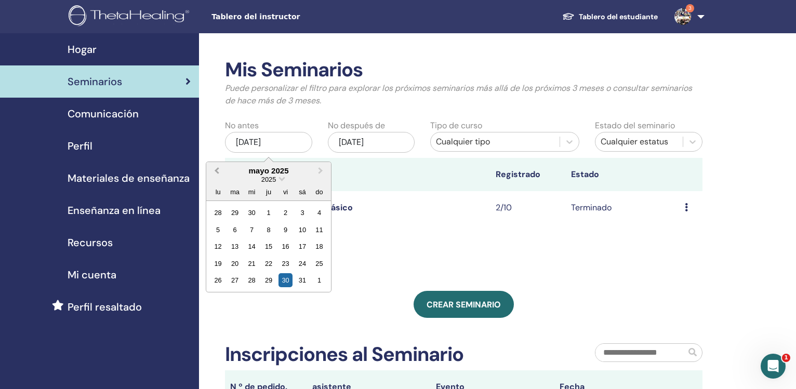
click at [217, 171] on span "Previous Month" at bounding box center [217, 170] width 0 height 11
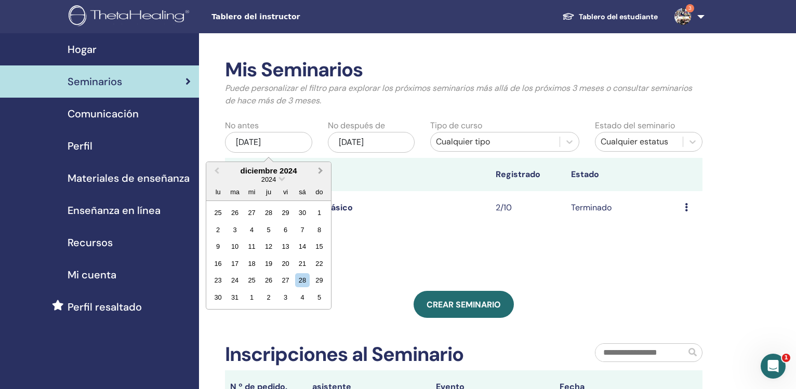
click at [323, 173] on button "Next Month" at bounding box center [321, 171] width 17 height 17
click at [250, 215] on div "1" at bounding box center [252, 213] width 14 height 14
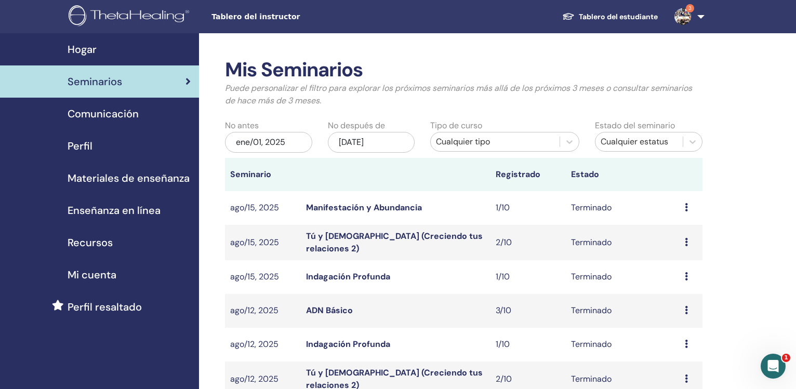
click at [359, 140] on div "nov/30, 2025" at bounding box center [371, 142] width 87 height 21
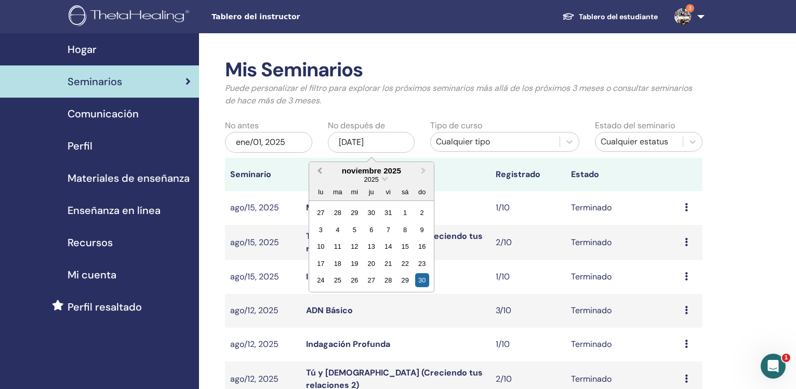
click at [317, 168] on button "Previous Month" at bounding box center [318, 171] width 17 height 17
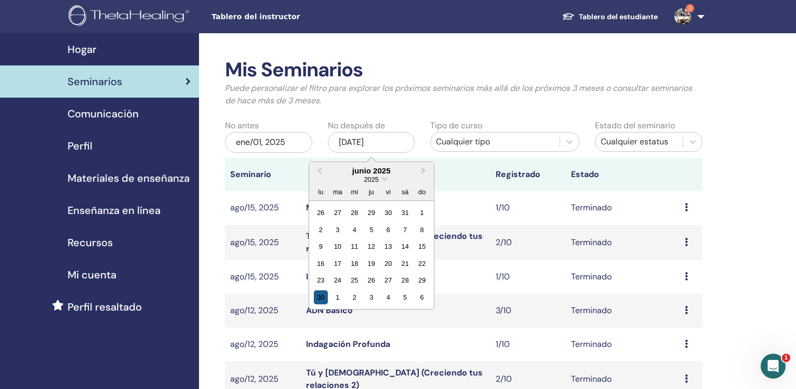
click at [320, 300] on div "30" at bounding box center [321, 298] width 14 height 14
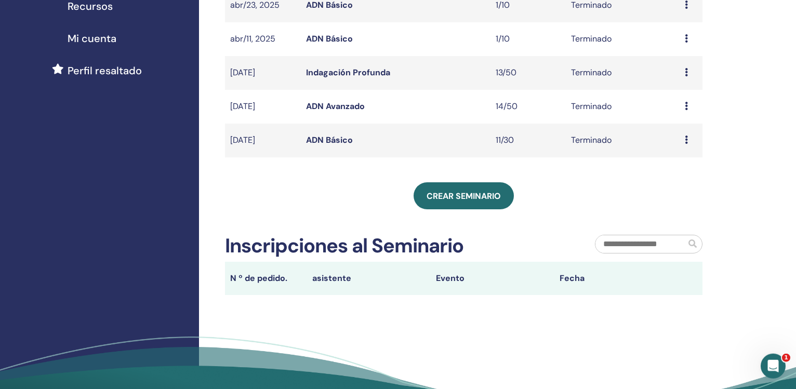
scroll to position [235, 0]
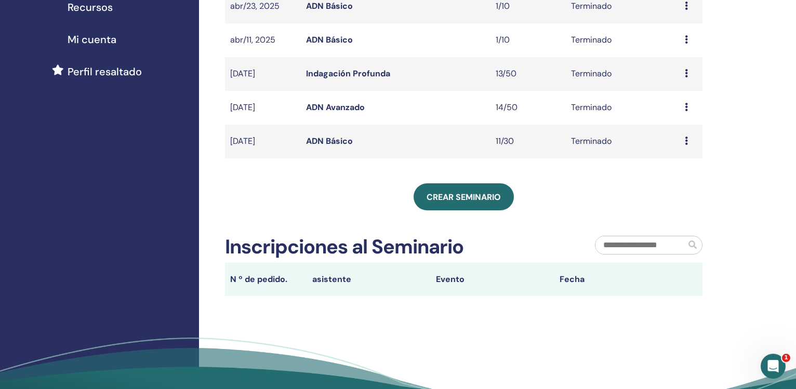
click at [336, 143] on link "ADN Básico" at bounding box center [329, 141] width 47 height 11
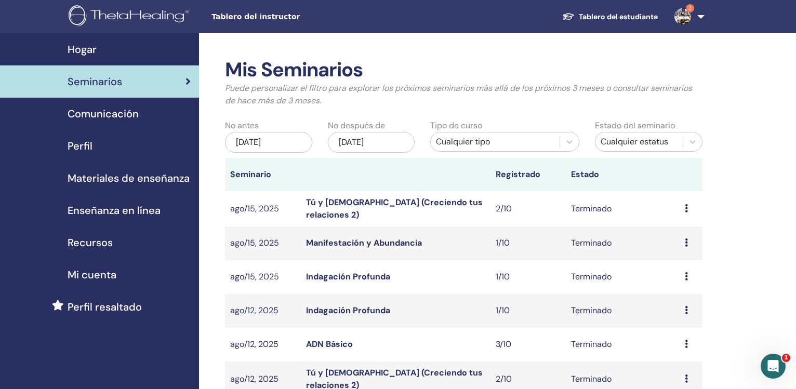
click at [238, 137] on div "may/30, 2025" at bounding box center [268, 142] width 87 height 21
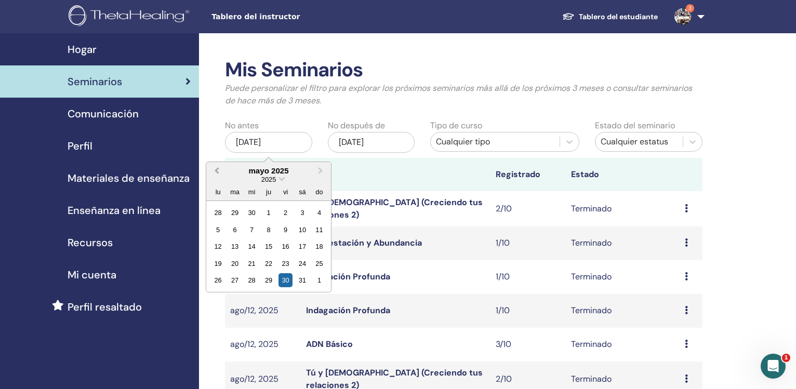
click at [217, 173] on span "Previous Month" at bounding box center [217, 170] width 0 height 11
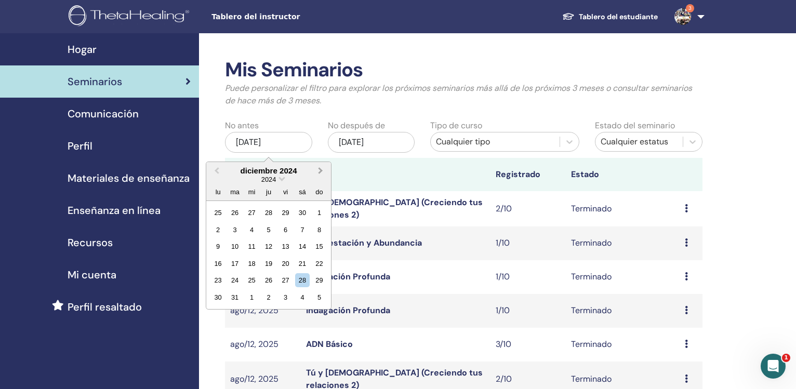
click at [318, 174] on button "Next Month" at bounding box center [321, 171] width 17 height 17
click at [254, 211] on div "1" at bounding box center [252, 213] width 14 height 14
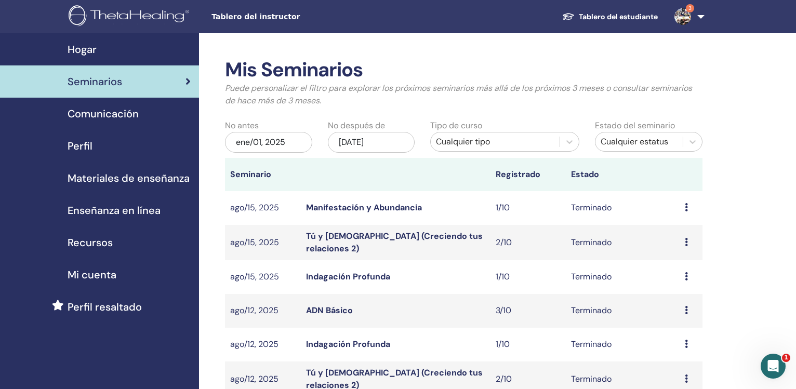
click at [371, 148] on div "nov/30, 2025" at bounding box center [371, 142] width 87 height 21
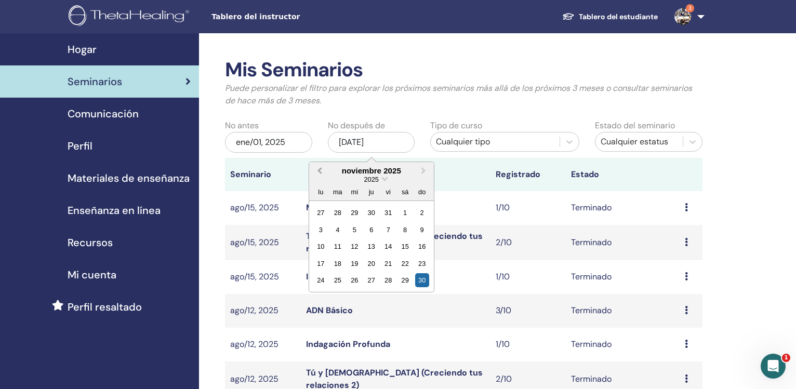
click at [317, 169] on button "Previous Month" at bounding box center [318, 171] width 17 height 17
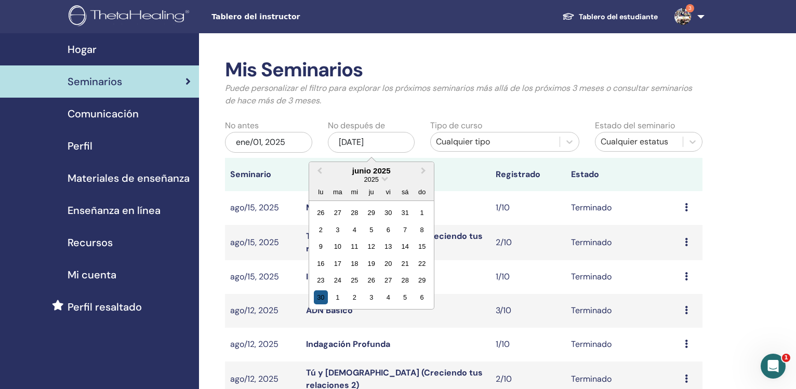
click at [319, 299] on div "30" at bounding box center [321, 298] width 14 height 14
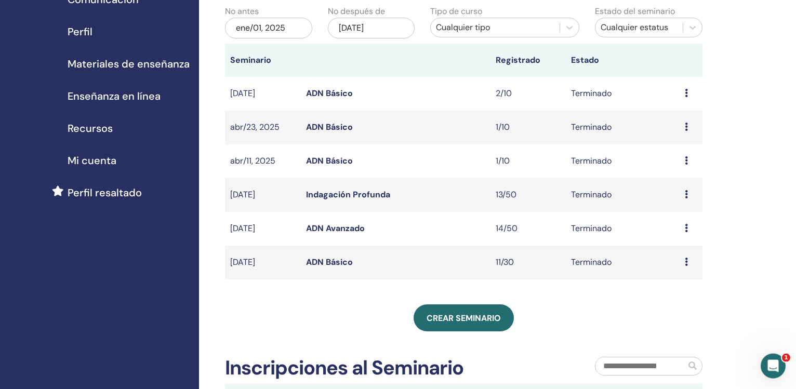
scroll to position [113, 0]
click at [322, 230] on link "ADN Avanzado" at bounding box center [335, 229] width 59 height 11
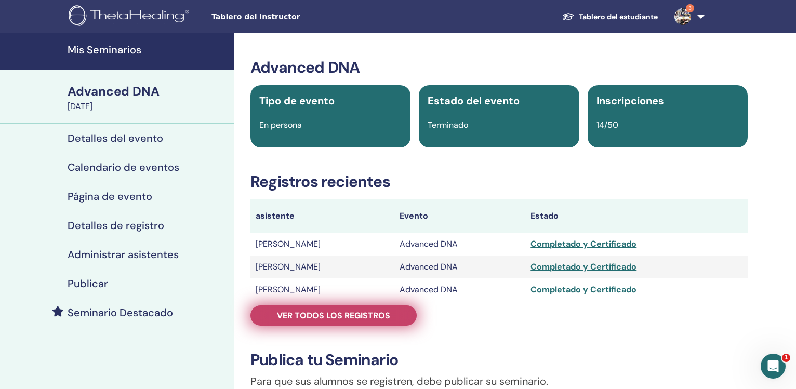
click at [333, 318] on span "Ver todos los registros" at bounding box center [333, 315] width 113 height 11
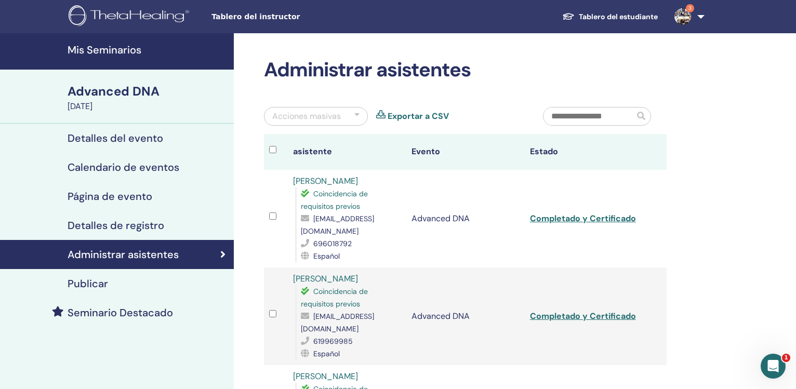
click at [409, 122] on link "Exportar a CSV" at bounding box center [418, 116] width 61 height 12
